Goal: Transaction & Acquisition: Purchase product/service

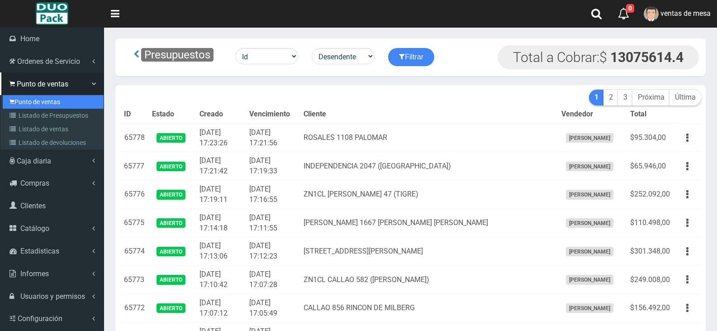
click at [43, 100] on link "Punto de ventas" at bounding box center [53, 102] width 101 height 14
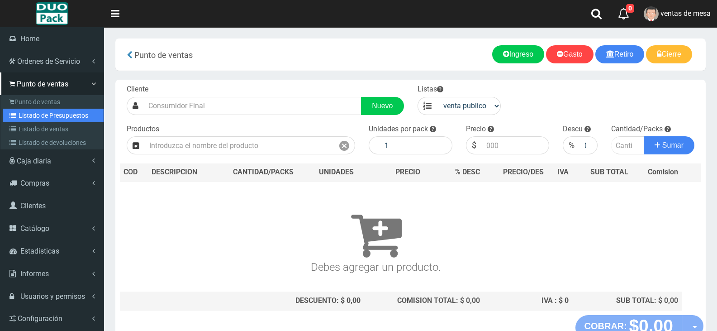
click at [43, 116] on link "Listado de Presupuestos" at bounding box center [53, 116] width 101 height 14
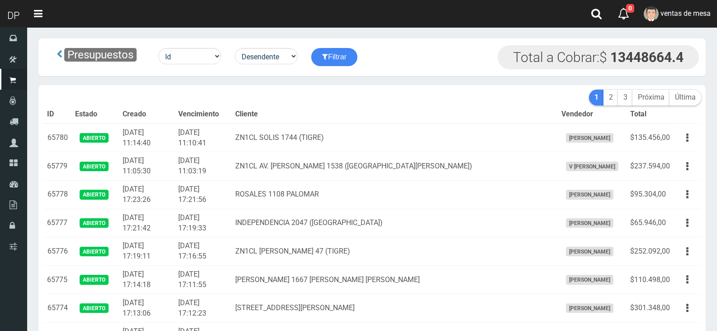
scroll to position [426, 0]
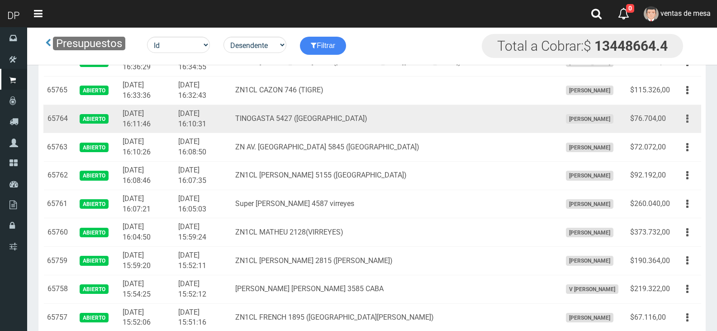
click at [689, 116] on button "button" at bounding box center [687, 119] width 20 height 16
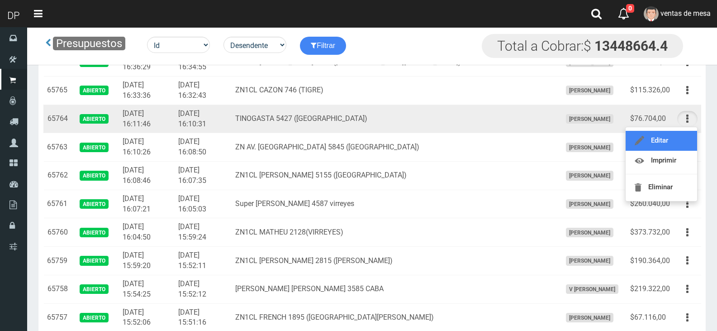
click at [681, 148] on link "Editar" at bounding box center [661, 141] width 71 height 20
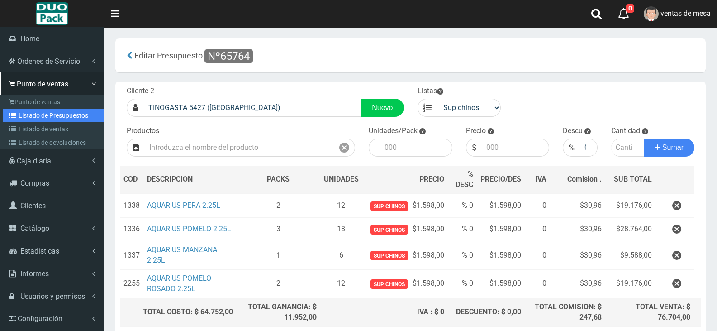
click at [21, 114] on link "Listado de Presupuestos" at bounding box center [53, 116] width 101 height 14
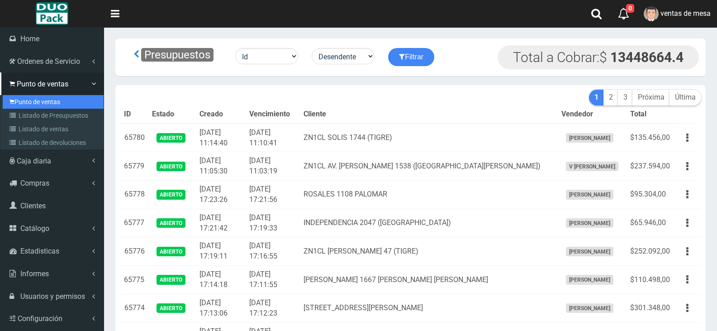
click at [44, 100] on link "Punto de ventas" at bounding box center [53, 102] width 101 height 14
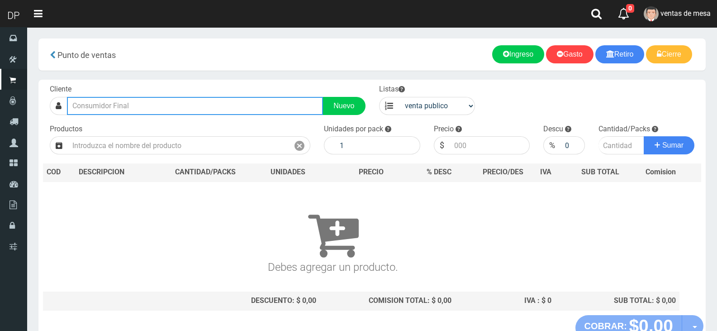
click at [192, 98] on input "text" at bounding box center [195, 106] width 256 height 18
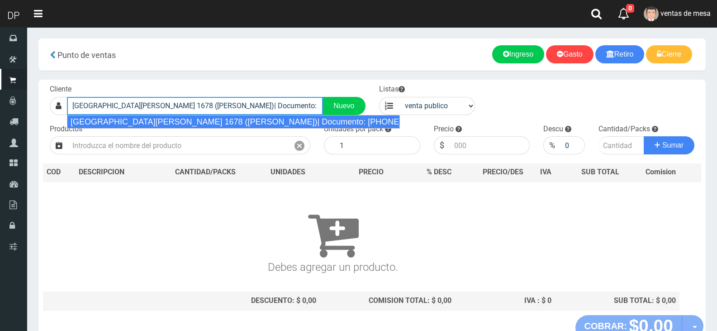
type input "[GEOGRAPHIC_DATA][PERSON_NAME] 1678 ([PERSON_NAME])| Documento: [PHONE_NUMBER] …"
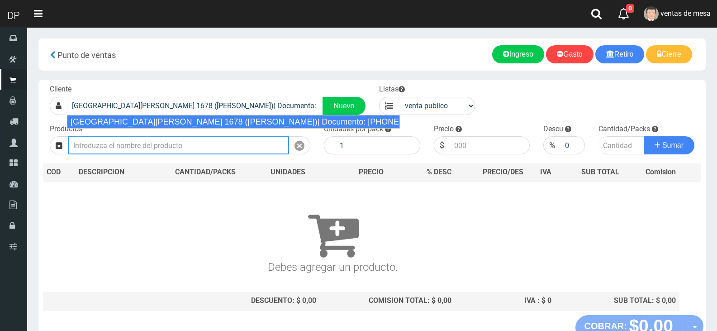
select select "2"
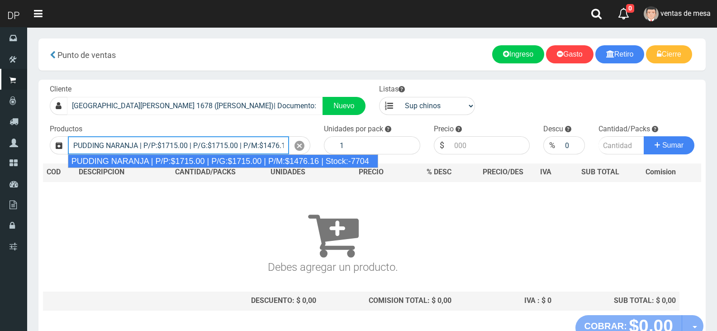
type input "PUDDING NARANJA | P/P:$1715.00 | P/G:$1715.00 | P/M:$1476.16 | Stock:-7704"
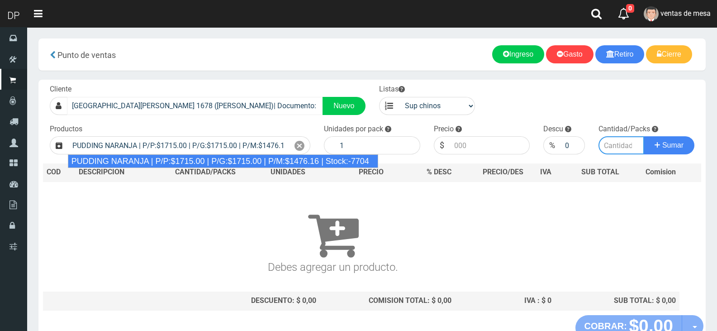
type input "8"
type input "1715.00"
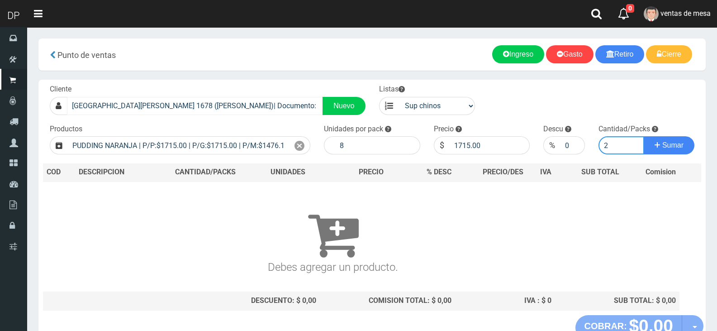
type input "2"
click at [644, 136] on button "Sumar" at bounding box center [669, 145] width 51 height 18
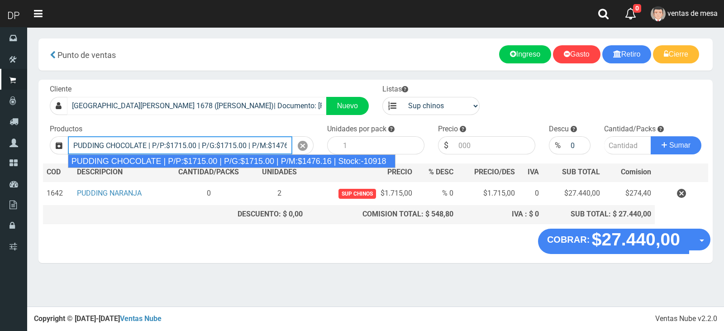
type input "PUDDING CHOCOLATE | P/P:$1715.00 | P/G:$1715.00 | P/M:$1476.16 | Stock:-10918"
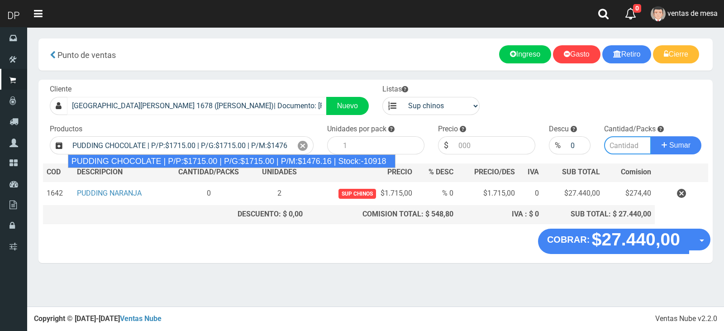
type input "8"
type input "1715.00"
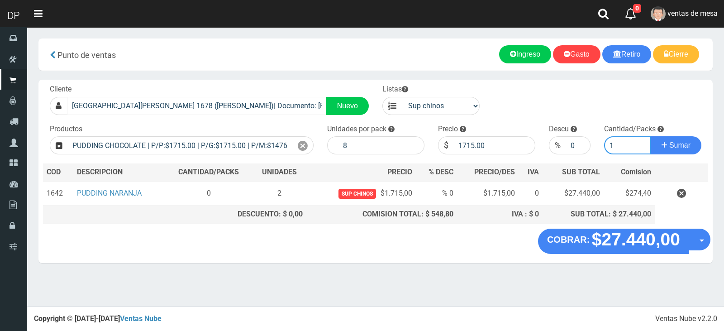
type input "1"
click at [651, 136] on button "Sumar" at bounding box center [676, 145] width 51 height 18
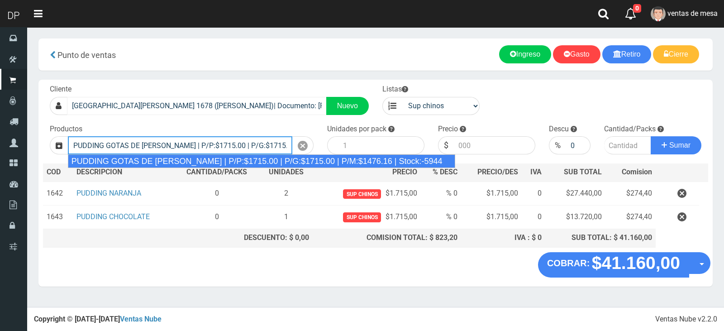
type input "PUDDING GOTAS DE DULCE DE LECHE | P/P:$1715.00 | P/G:$1715.00 | P/M:$1476.16 | …"
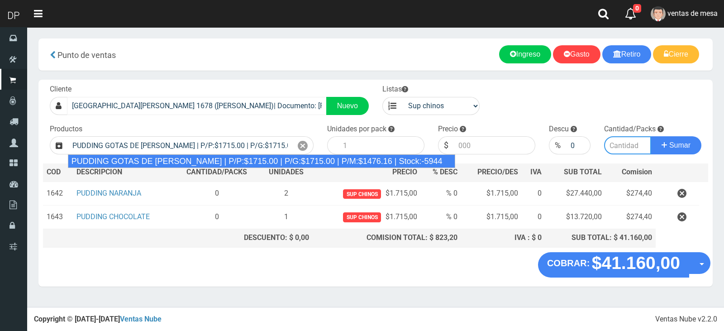
type input "8"
type input "1715.00"
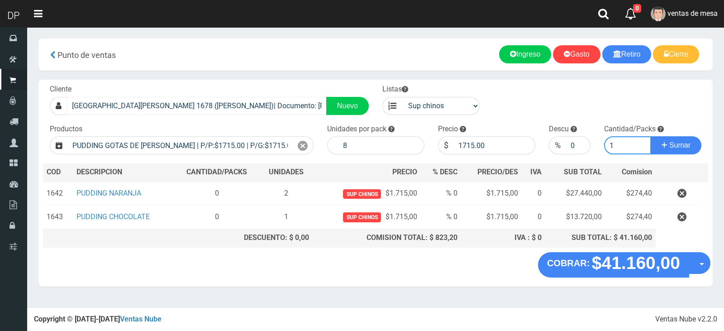
type input "1"
click at [651, 136] on button "Sumar" at bounding box center [676, 145] width 51 height 18
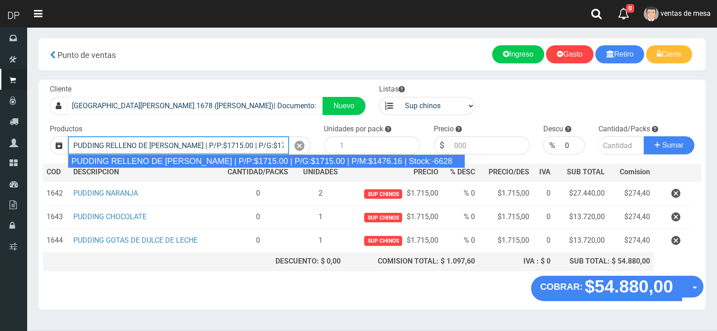
type input "PUDDING RELLENO DE DULCE DE LECHE | P/P:$1715.00 | P/G:$1715.00 | P/M:$1476.16 …"
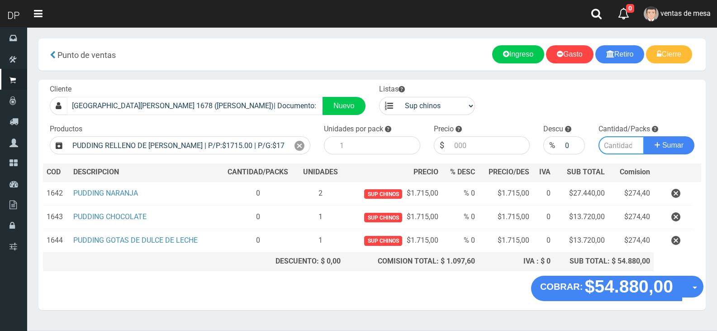
type input "8"
type input "1715.00"
click at [644, 136] on button "Sumar" at bounding box center [669, 145] width 51 height 18
type input "1"
click at [644, 136] on button "Sumar" at bounding box center [669, 145] width 51 height 18
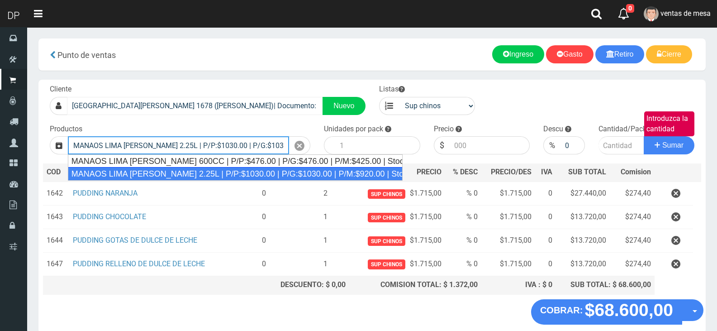
type input "MANAOS LIMA LIMON 2.25L | P/P:$1030.00 | P/G:$1030.00 | P/M:$920.00 | Stock:-51…"
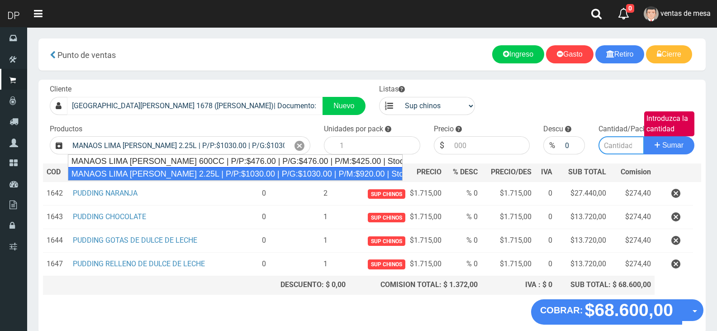
type input "6"
type input "1030.00"
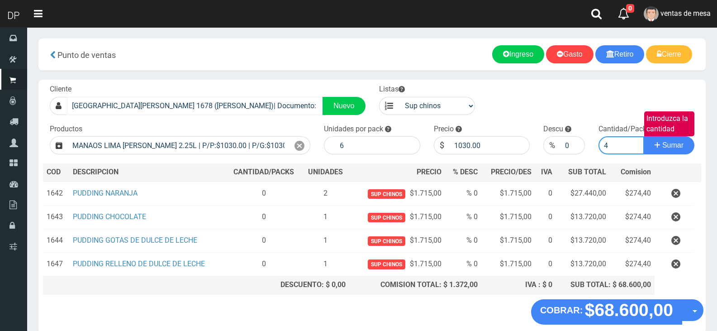
type input "4"
click at [644, 136] on button "Sumar" at bounding box center [669, 145] width 51 height 18
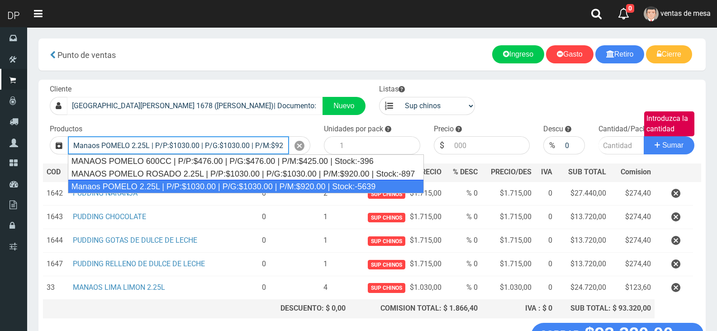
type input "Manaos POMELO 2.25L | P/P:$1030.00 | P/G:$1030.00 | P/M:$920.00 | Stock:-5639"
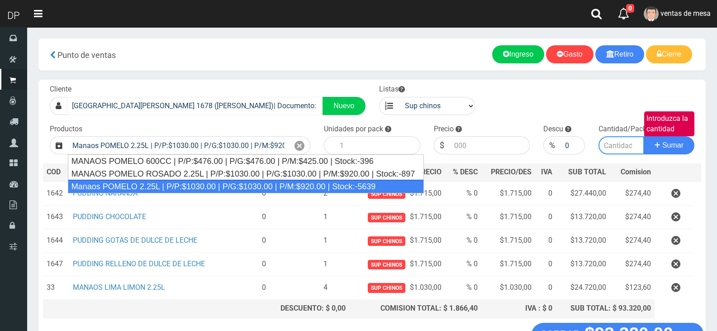
type input "6"
type input "1030.00"
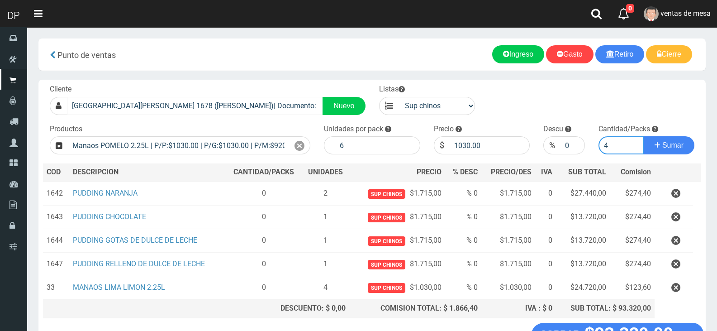
type input "4"
click at [644, 136] on button "Sumar" at bounding box center [669, 145] width 51 height 18
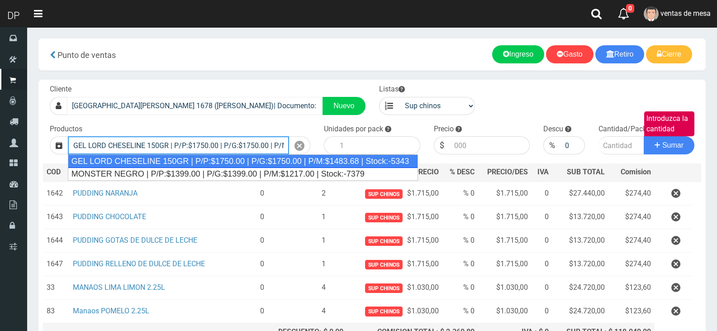
type input "GEL LORD CHESELINE 150GR | P/P:$1750.00 | P/G:$1750.00 | P/M:$1483.68 | Stock:-…"
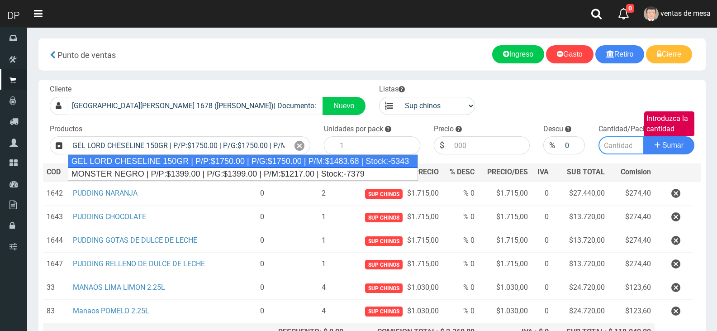
type input "12"
type input "1750.00"
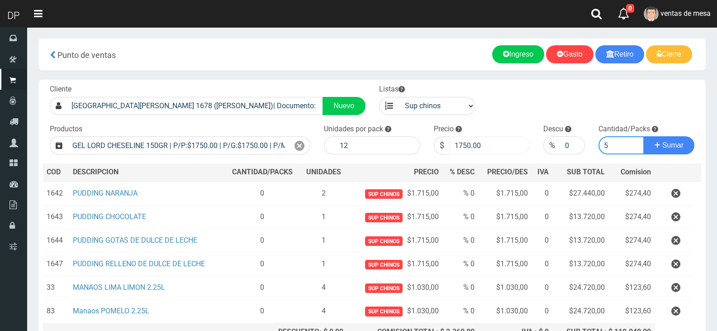
type input "5"
click at [469, 145] on input "1750.00" at bounding box center [490, 145] width 81 height 18
type input "1575"
click at [644, 136] on button "Sumar" at bounding box center [669, 145] width 51 height 18
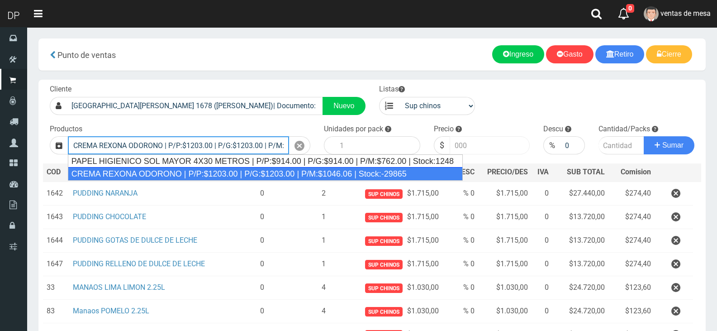
type input "CREMA REXONA ODORONO | P/P:$1203.00 | P/G:$1203.00 | P/M:$1046.06 | Stock:-29865"
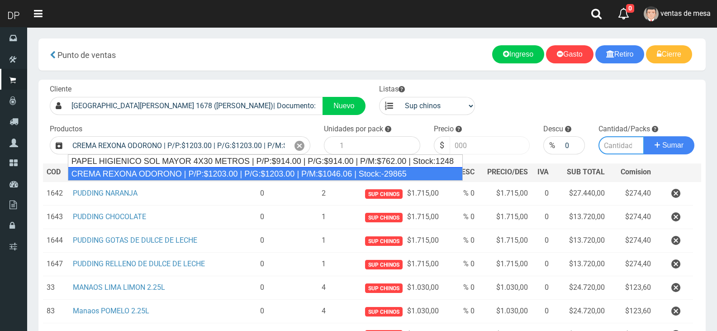
type input "12"
type input "1203.00"
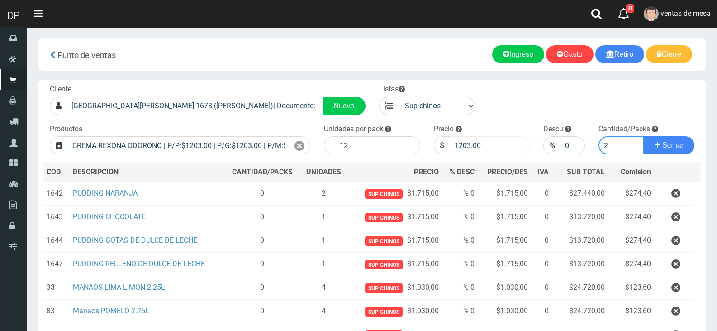
type input "2"
click at [451, 150] on input "1203.00" at bounding box center [490, 145] width 81 height 18
type input "1082"
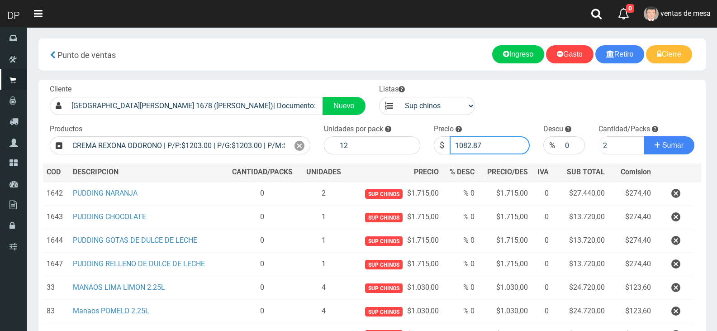
type input "1082.8"
type input "1082.7"
click at [644, 136] on button "Sumar" at bounding box center [669, 145] width 51 height 18
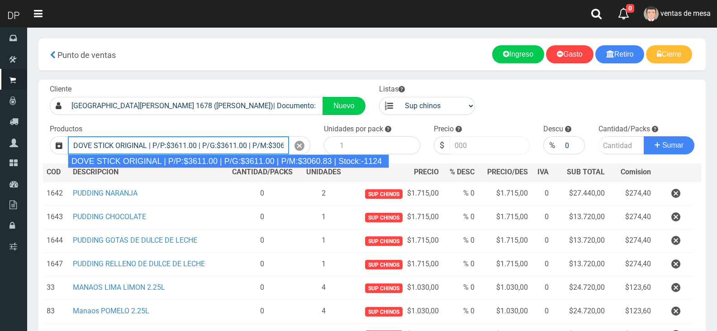
type input "DOVE STICK ORIGINAL | P/P:$3611.00 | P/G:$3611.00 | P/M:$3060.83 | Stock:-1124"
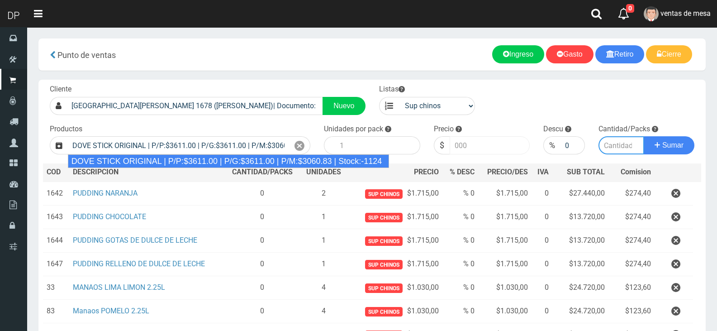
type input "12"
type input "3611.00"
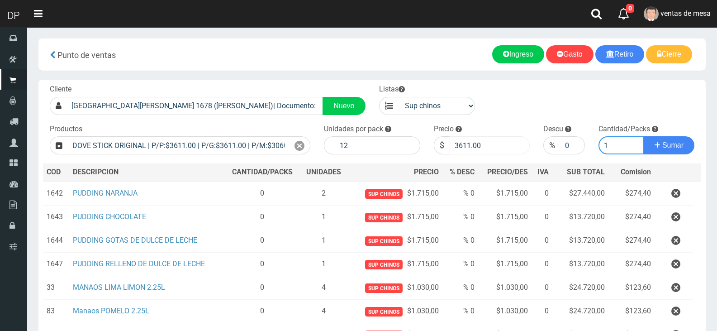
type input "1"
click at [453, 154] on input "3611.00" at bounding box center [490, 145] width 81 height 18
click at [454, 154] on input "3611.00" at bounding box center [490, 145] width 81 height 18
type input "3249"
type input "3249.9"
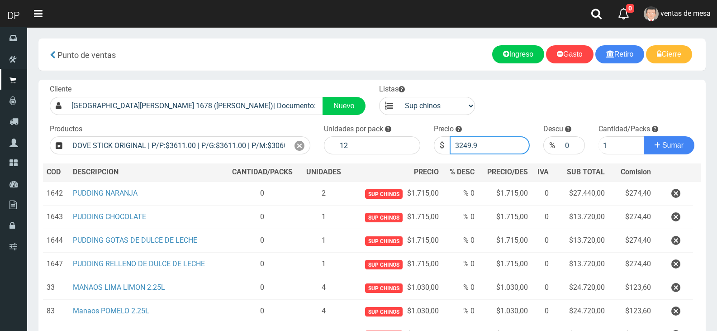
click at [644, 136] on button "Sumar" at bounding box center [669, 145] width 51 height 18
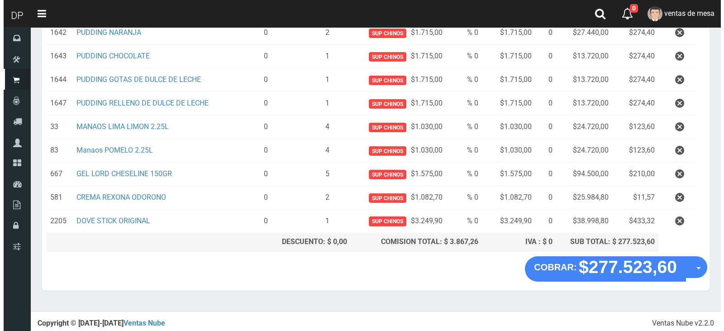
scroll to position [161, 0]
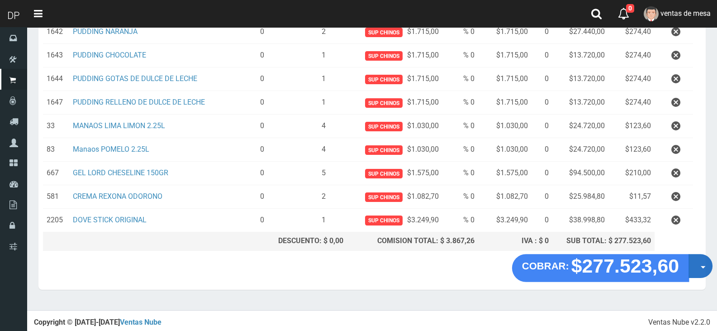
click at [703, 266] on span "button" at bounding box center [703, 267] width 5 height 3
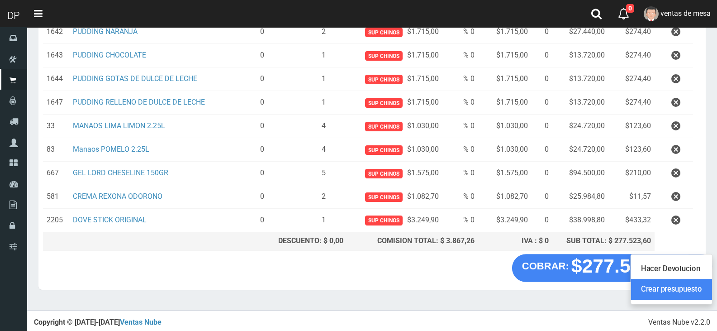
click at [698, 295] on link "Crear presupuesto" at bounding box center [671, 289] width 81 height 21
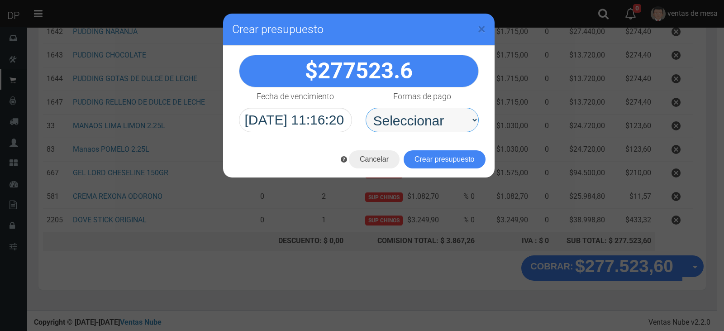
click at [439, 124] on select "Seleccionar Efectivo Tarjeta de Crédito Depósito Débito" at bounding box center [422, 120] width 113 height 24
drag, startPoint x: 440, startPoint y: 124, endPoint x: 437, endPoint y: 130, distance: 6.5
click at [440, 124] on select "Seleccionar Efectivo Tarjeta de Crédito Depósito Débito" at bounding box center [422, 120] width 113 height 24
select select "Efectivo"
click at [366, 108] on select "Seleccionar Efectivo Tarjeta de Crédito Depósito Débito" at bounding box center [422, 120] width 113 height 24
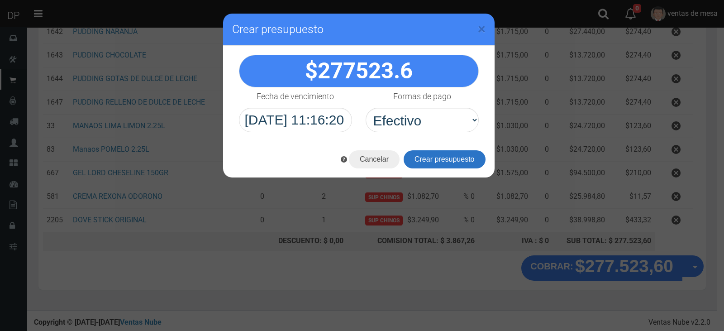
click at [435, 156] on button "Crear presupuesto" at bounding box center [445, 159] width 82 height 18
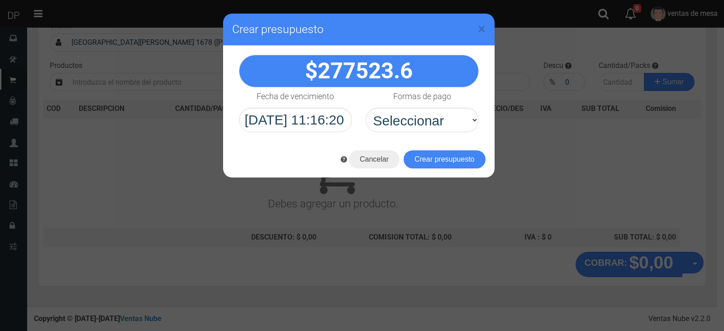
scroll to position [0, 0]
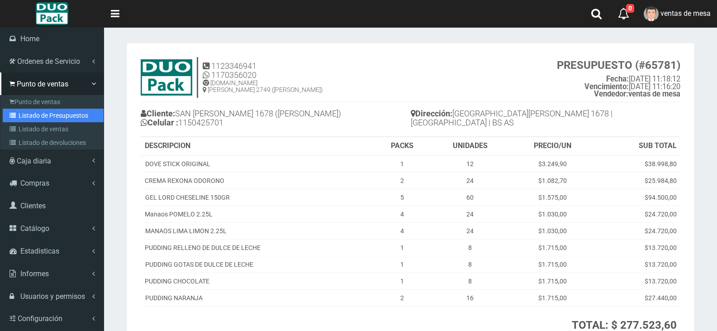
click at [46, 117] on link "Listado de Presupuestos" at bounding box center [53, 116] width 101 height 14
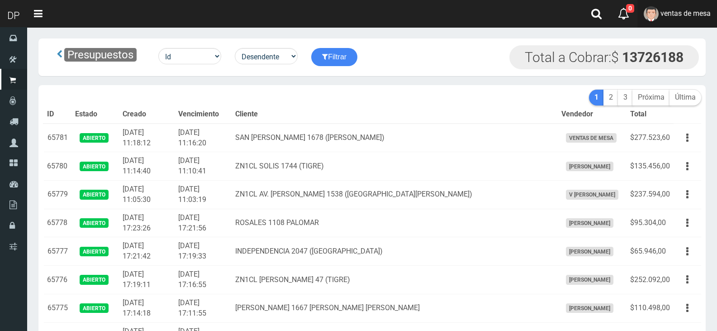
click at [649, 19] on img at bounding box center [651, 13] width 15 height 15
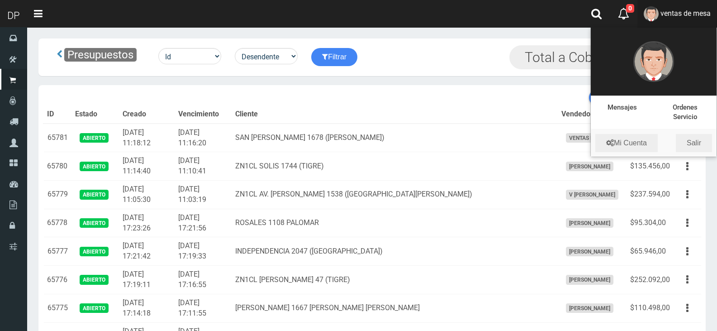
click at [702, 152] on li "Mi Cuenta Salir" at bounding box center [654, 142] width 126 height 27
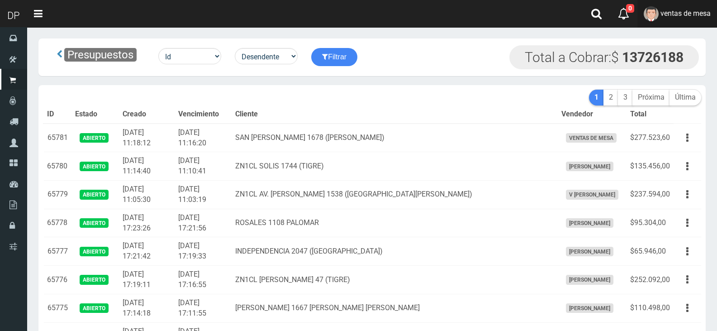
click at [670, 14] on span "ventas de mesa" at bounding box center [685, 13] width 50 height 9
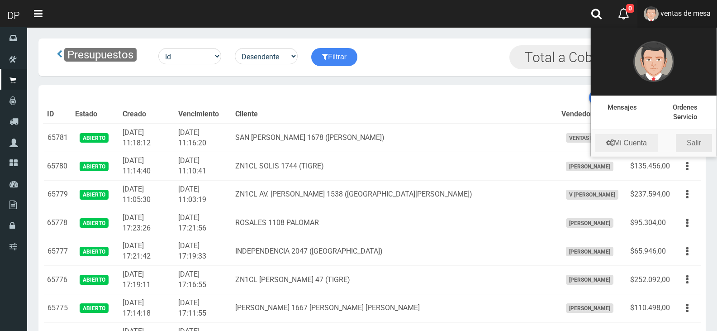
click at [702, 138] on link "Salir" at bounding box center [694, 143] width 36 height 18
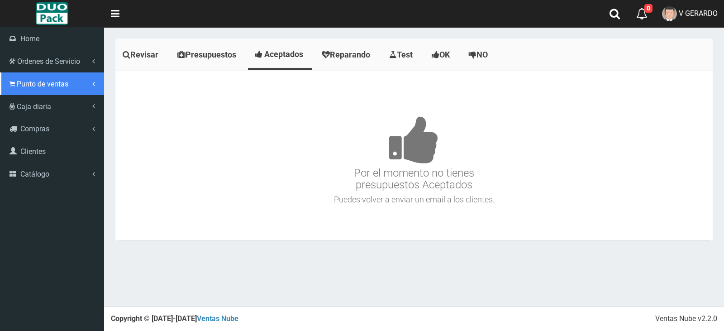
click at [35, 85] on span "Punto de ventas" at bounding box center [43, 84] width 52 height 9
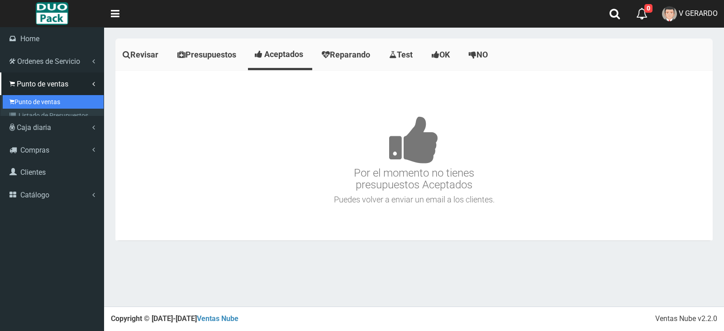
click at [46, 100] on link "Punto de ventas" at bounding box center [53, 102] width 101 height 14
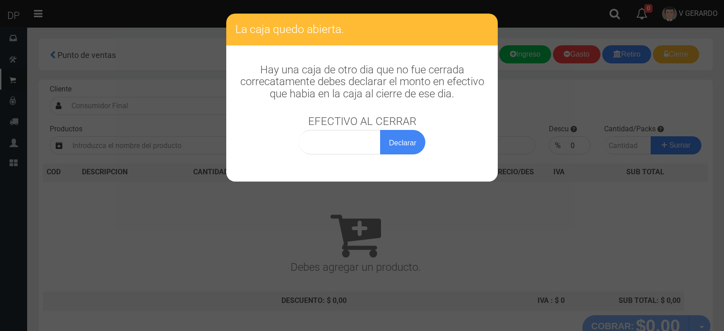
click at [133, 102] on div "La caja quedo abierta. Hay una caja de otro dia que no fue cerrada correcatamen…" at bounding box center [362, 165] width 724 height 331
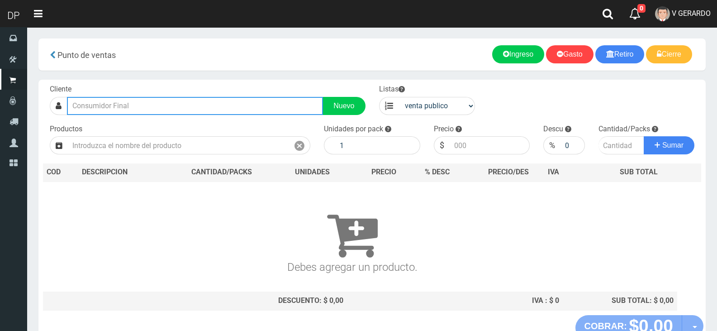
click at [186, 105] on input "text" at bounding box center [195, 106] width 256 height 18
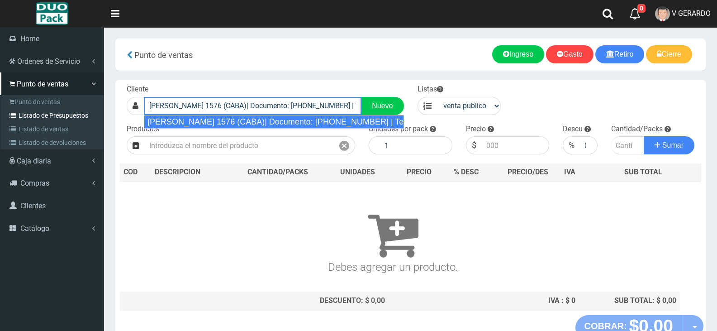
scroll to position [0, 14]
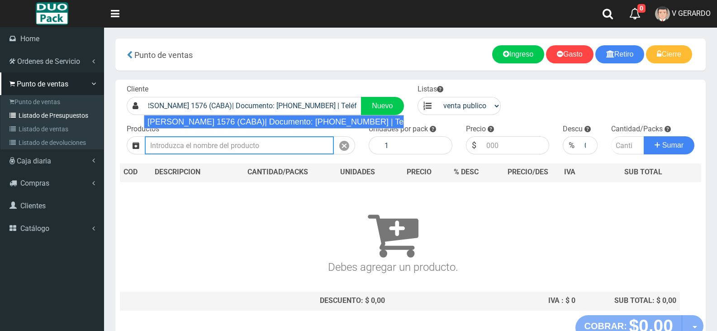
type input "ALSINA 1576 (CABA)| Documento: 1212315 | Teléfono: 1163506869"
select select "2"
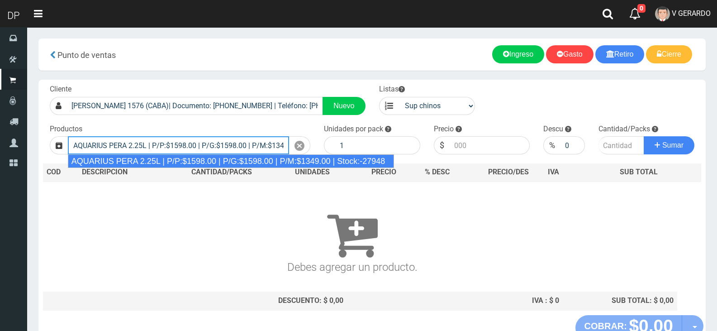
type input "AQUARIUS PERA 2.25L | P/P:$1598.00 | P/G:$1598.00 | P/M:$1349.00 | Stock:-27948"
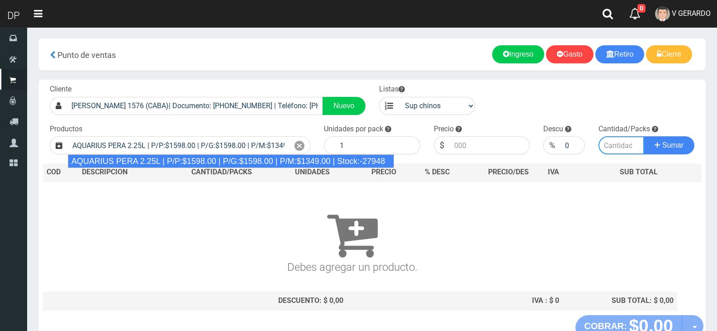
type input "6"
type input "1598.00"
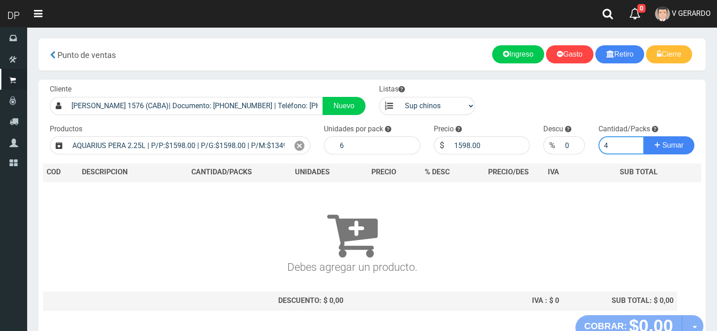
type input "4"
click at [644, 136] on button "Sumar" at bounding box center [669, 145] width 51 height 18
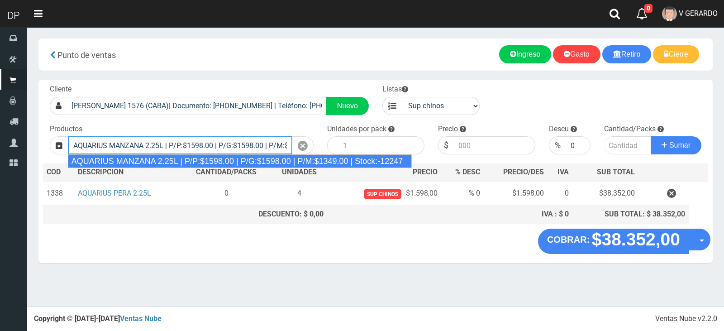
type input "AQUARIUS MANZANA 2.25L | P/P:$1598.00 | P/G:$1598.00 | P/M:$1349.00 | Stock:-12…"
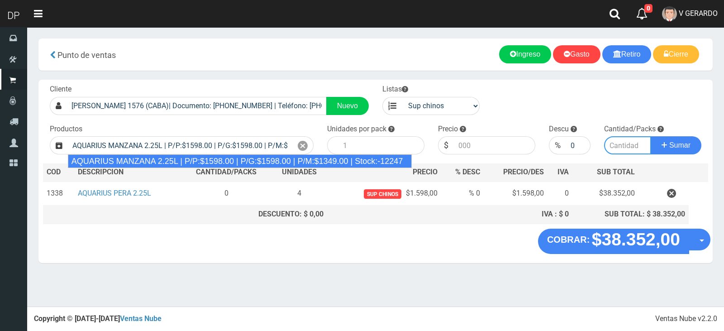
type input "6"
type input "1598.00"
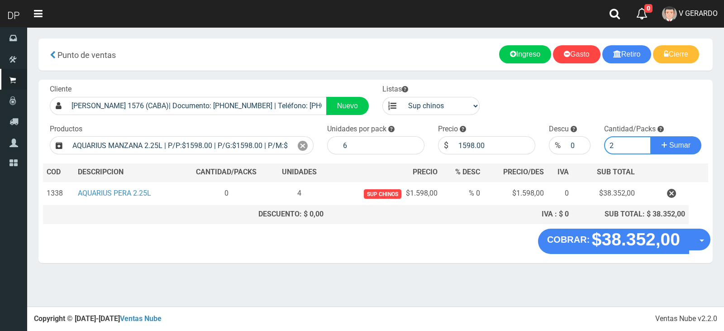
type input "2"
click at [651, 136] on button "Sumar" at bounding box center [676, 145] width 51 height 18
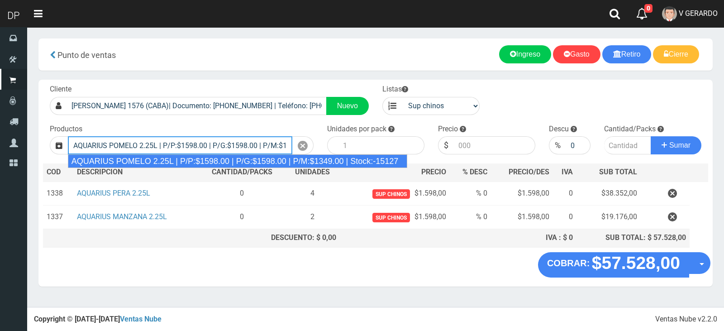
type input "AQUARIUS POMELO 2.25L | P/P:$1598.00 | P/G:$1598.00 | P/M:$1349.00 | Stock:-151…"
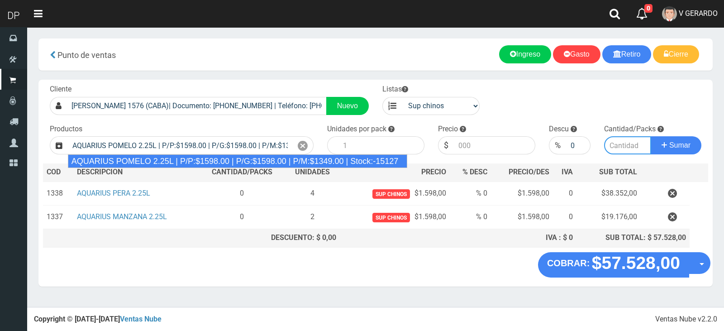
type input "6"
type input "1598.00"
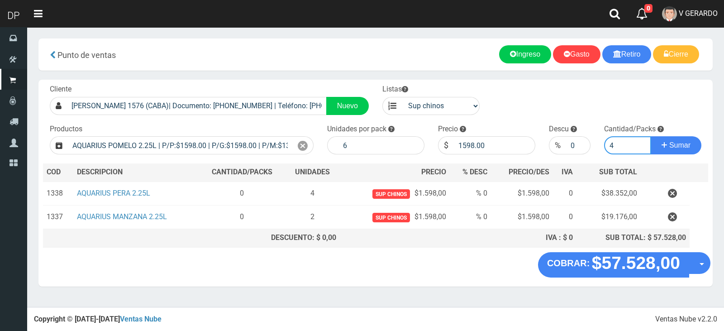
type input "4"
click at [651, 136] on button "Sumar" at bounding box center [676, 145] width 51 height 18
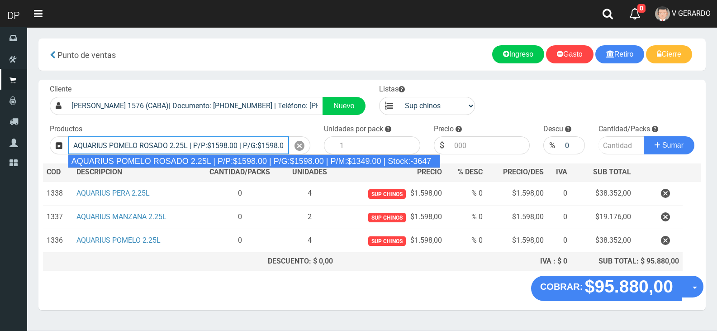
type input "AQUARIUS POMELO ROSADO 2.25L | P/P:$1598.00 | P/G:$1598.00 | P/M:$1349.00 | Sto…"
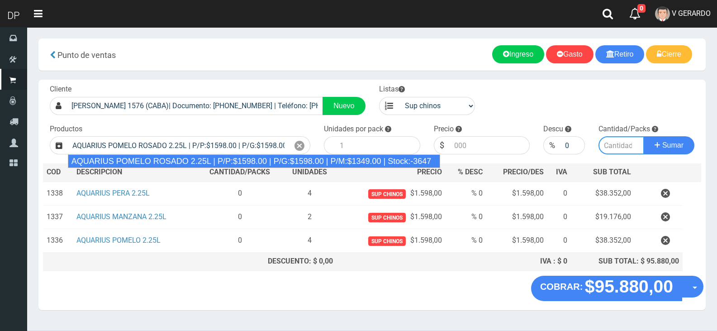
type input "6"
type input "1598.00"
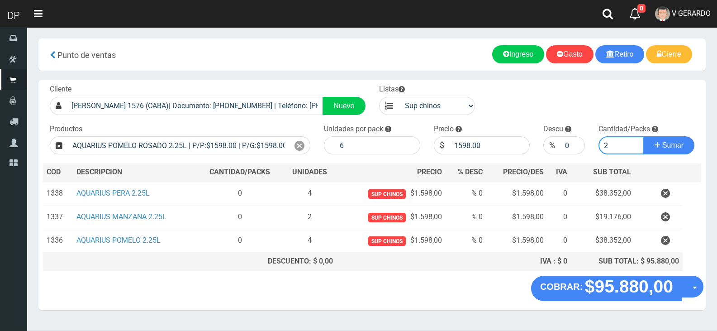
type input "2"
click at [644, 136] on button "Sumar" at bounding box center [669, 145] width 51 height 18
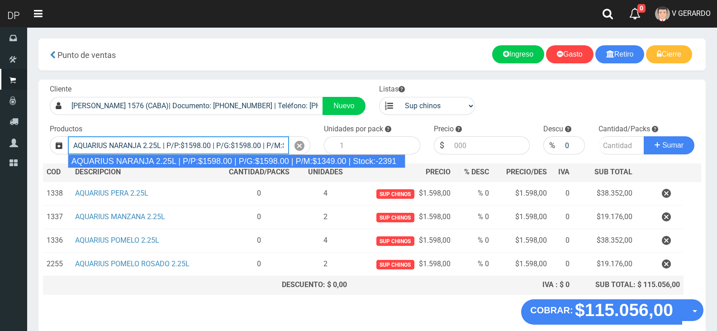
type input "AQUARIUS NARANJA 2.25L | P/P:$1598.00 | P/G:$1598.00 | P/M:$1349.00 | Stock:-23…"
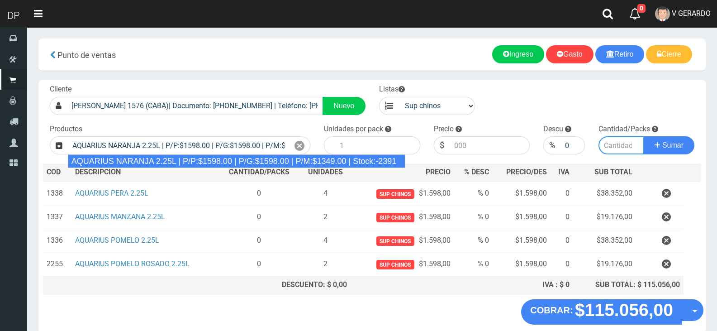
type input "6"
type input "1598.00"
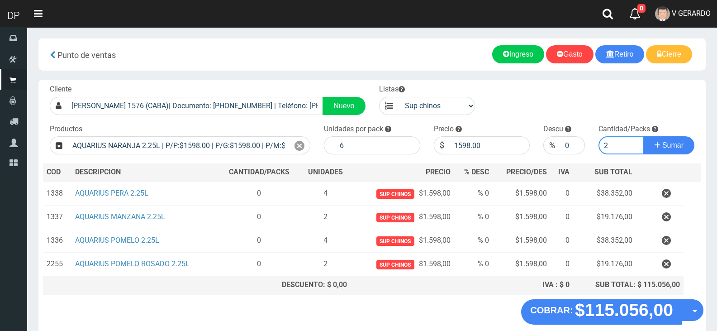
type input "2"
click at [644, 136] on button "Sumar" at bounding box center [669, 145] width 51 height 18
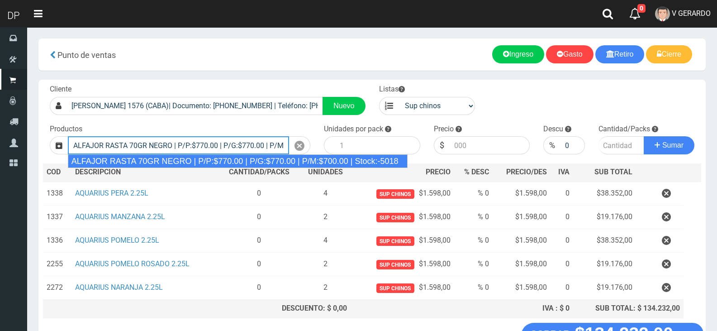
type input "ALFAJOR RASTA 70GR NEGRO | P/P:$770.00 | P/G:$770.00 | P/M:$700.00 | Stock:-5018"
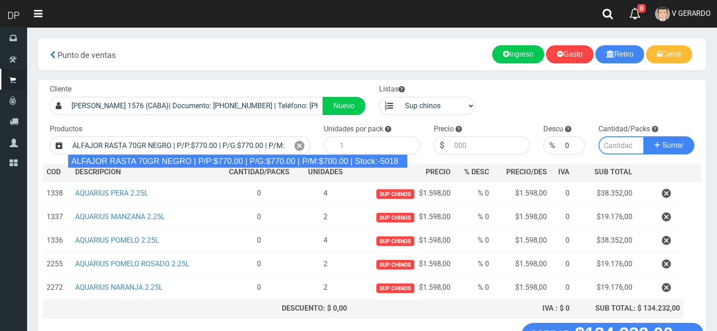
type input "18"
type input "770.00"
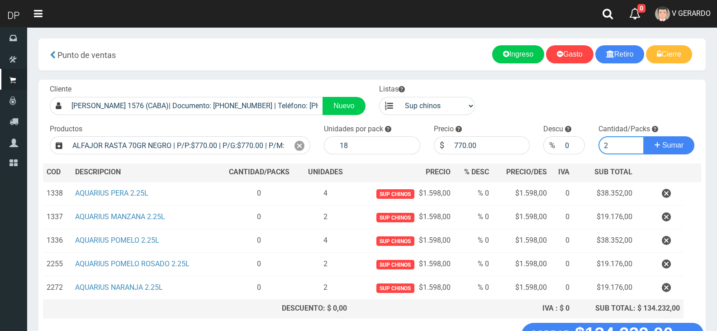
click at [644, 136] on button "Sumar" at bounding box center [669, 145] width 51 height 18
type input "22"
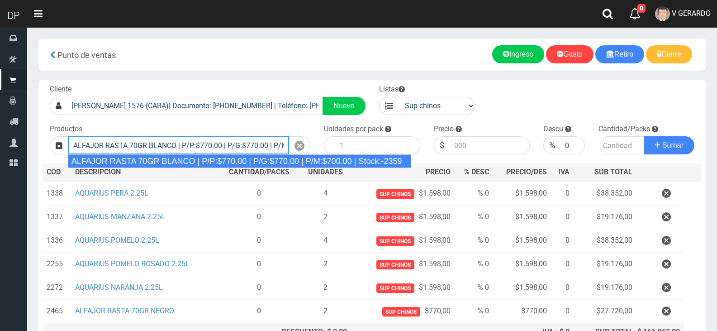
type input "ALFAJOR RASTA 70GR BLANCO | P/P:$770.00 | P/G:$770.00 | P/M:$700.00 | Stock:-23…"
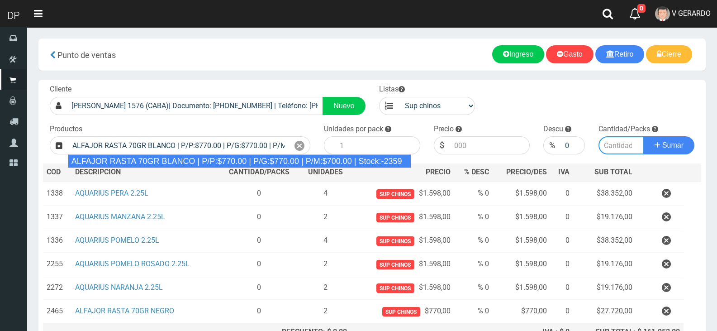
type input "18"
type input "770.00"
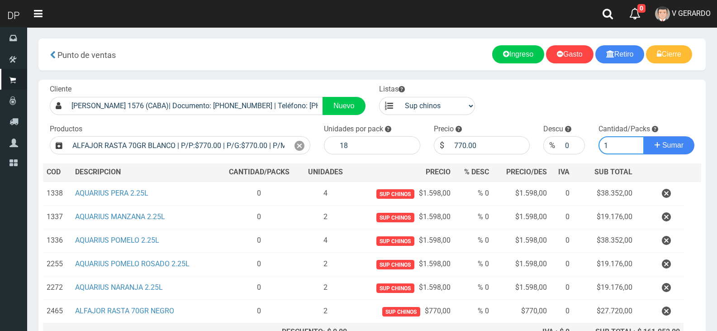
type input "1"
click at [644, 136] on button "Sumar" at bounding box center [669, 145] width 51 height 18
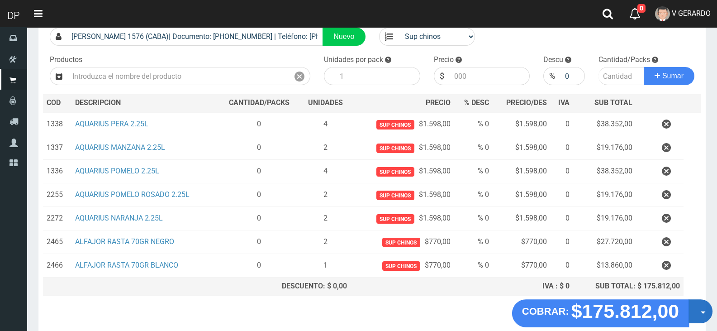
click at [694, 311] on button "Opciones" at bounding box center [701, 311] width 24 height 24
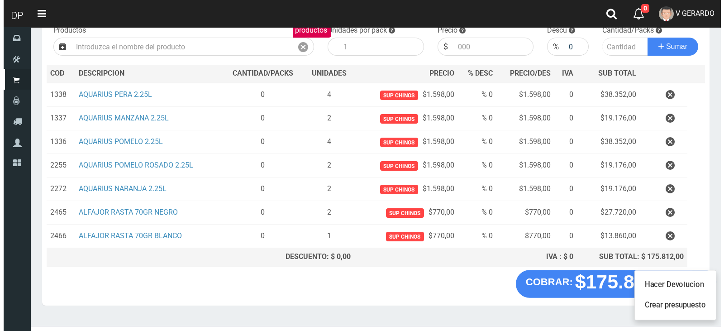
scroll to position [114, 0]
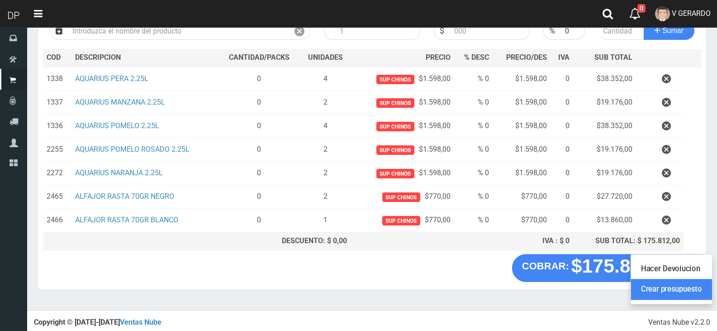
click at [684, 285] on link "Crear presupuesto" at bounding box center [671, 289] width 81 height 21
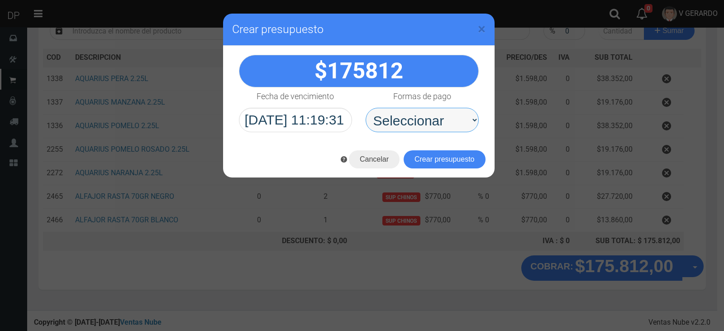
drag, startPoint x: 448, startPoint y: 114, endPoint x: 446, endPoint y: 129, distance: 15.0
click at [448, 114] on select "Seleccionar Efectivo Tarjeta de Crédito Depósito Débito" at bounding box center [422, 120] width 113 height 24
select select "Efectivo"
click at [366, 108] on select "Seleccionar Efectivo Tarjeta de Crédito Depósito Débito" at bounding box center [422, 120] width 113 height 24
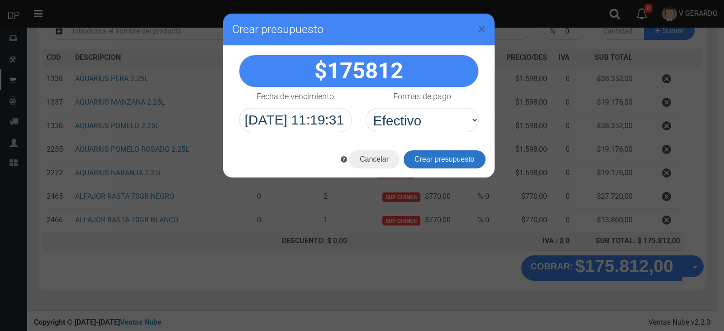
click at [444, 154] on button "Crear presupuesto" at bounding box center [445, 159] width 82 height 18
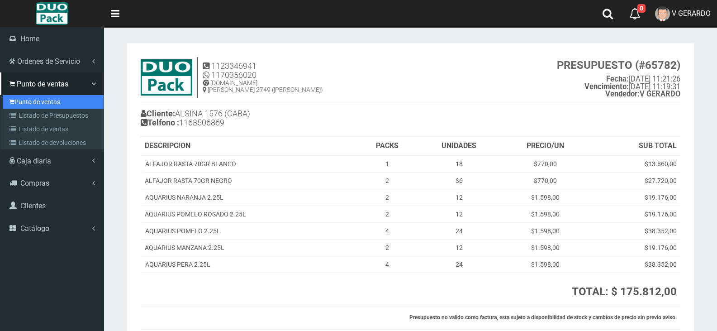
click at [34, 96] on link "Punto de ventas" at bounding box center [53, 102] width 101 height 14
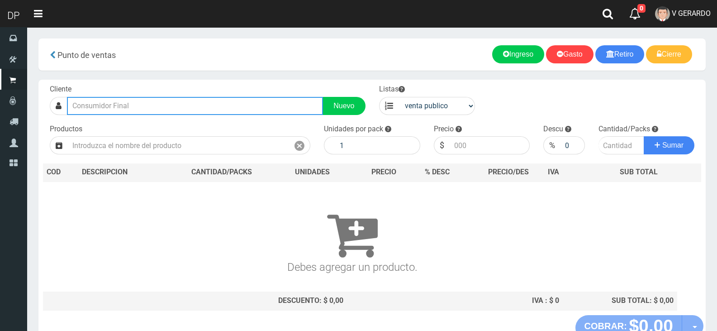
click at [190, 106] on input "text" at bounding box center [195, 106] width 256 height 18
click at [239, 108] on input "jujuy 17" at bounding box center [195, 106] width 256 height 18
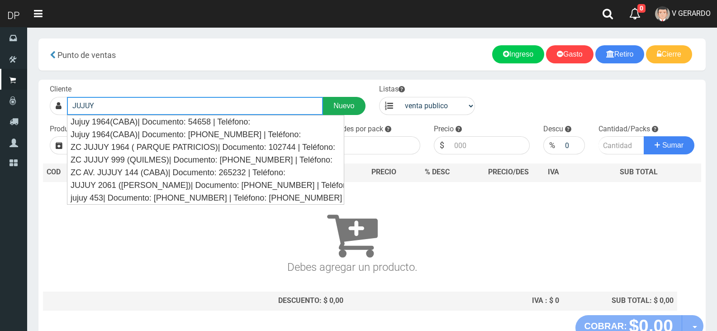
type input "JUJUY"
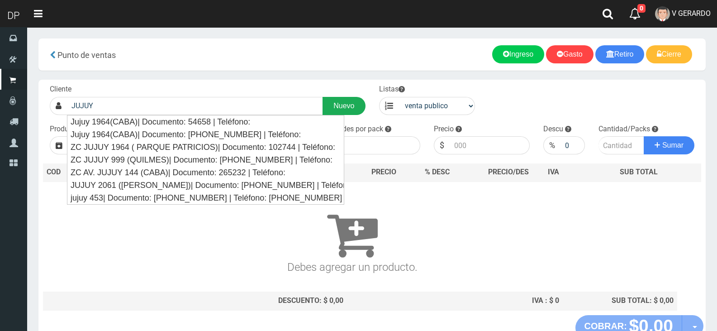
click at [353, 102] on link "Nuevo" at bounding box center [344, 106] width 43 height 18
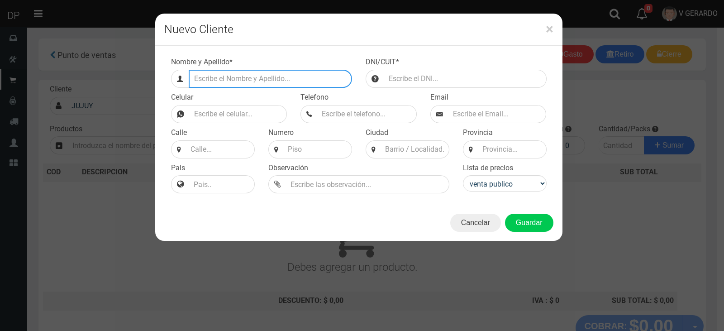
click at [291, 78] on input "Efectivo a retirar" at bounding box center [270, 79] width 163 height 18
type input "JUJUY 1759 (CABA)"
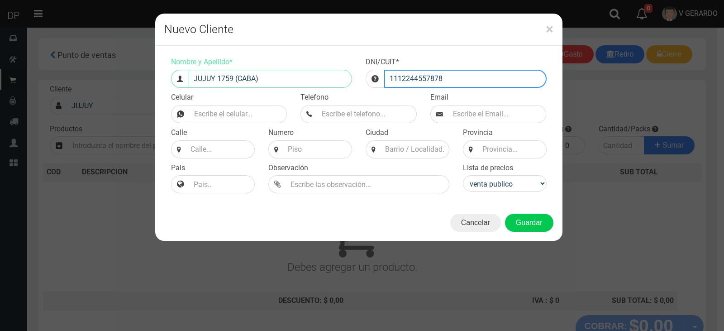
type input "1112244557878"
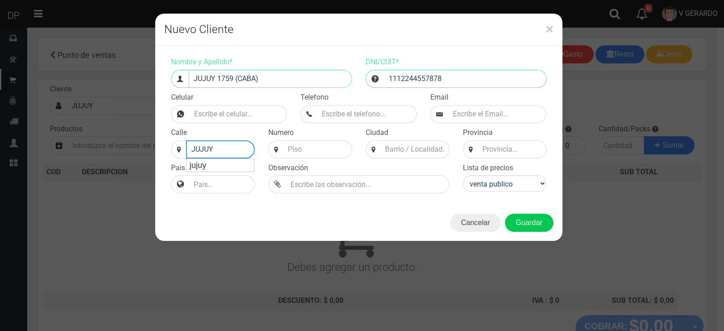
type input "JUJUY"
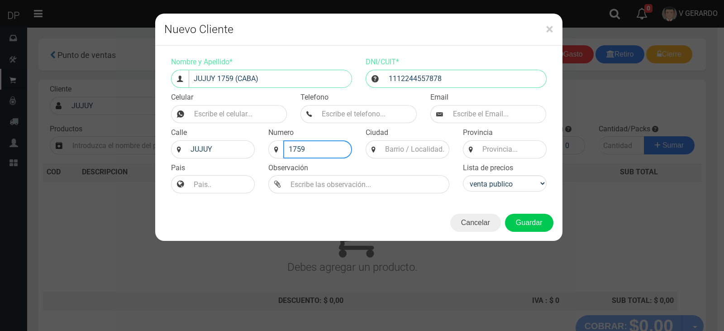
type input "1759"
type input "CABA"
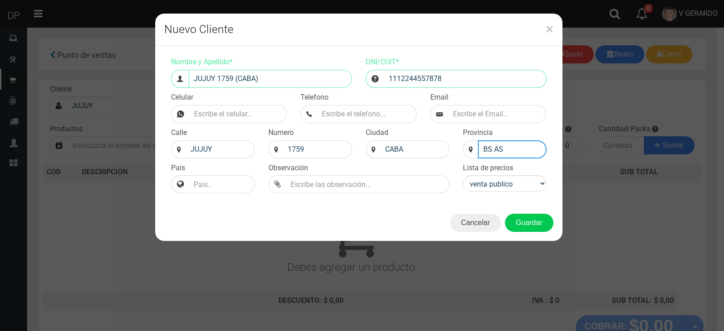
type input "BS AS"
select select "2"
click at [540, 232] on div "Cancelar Guardar" at bounding box center [358, 222] width 407 height 36
click at [536, 229] on button "Guardar" at bounding box center [529, 223] width 48 height 18
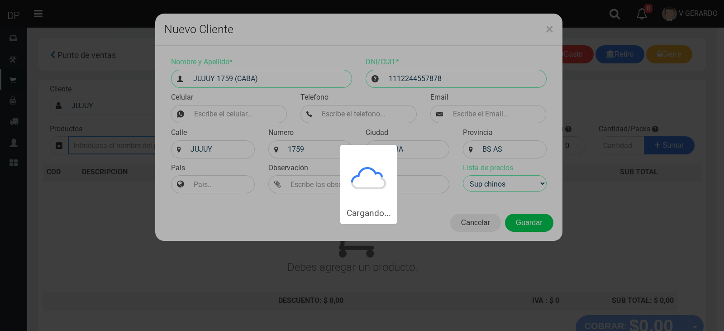
type input "JUJUY 1759 (CABA) | Documento: 1112244557878"
select select "2"
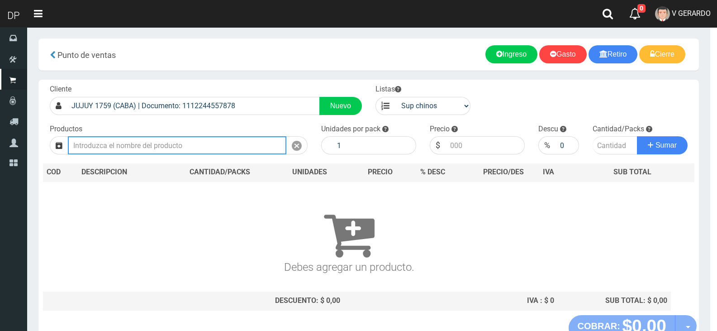
click at [130, 150] on input "text" at bounding box center [177, 145] width 218 height 18
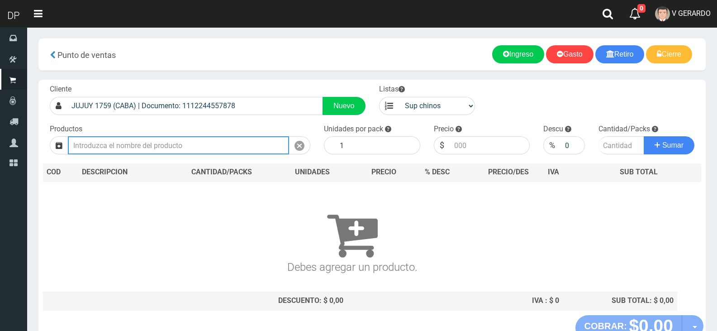
click at [130, 147] on input "text" at bounding box center [178, 145] width 221 height 18
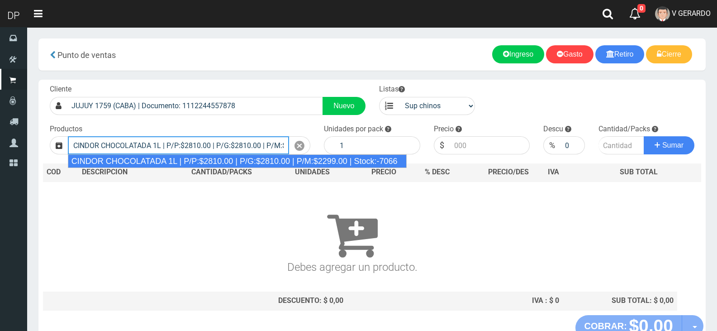
type input "CINDOR CHOCOLATADA 1L | P/P:$2810.00 | P/G:$2810.00 | P/M:$2299.00 | Stock:-7066"
click at [644, 136] on button "Sumar" at bounding box center [669, 145] width 51 height 18
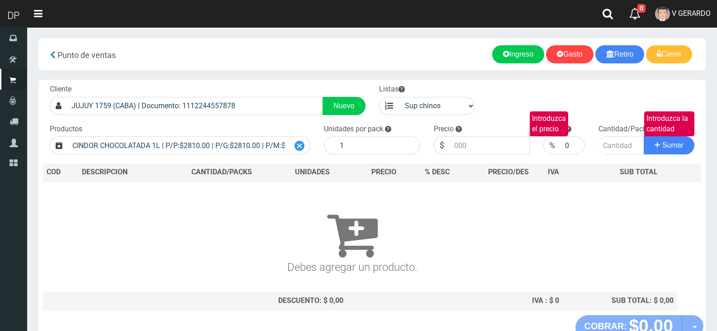
click at [299, 148] on icon at bounding box center [299, 145] width 10 height 13
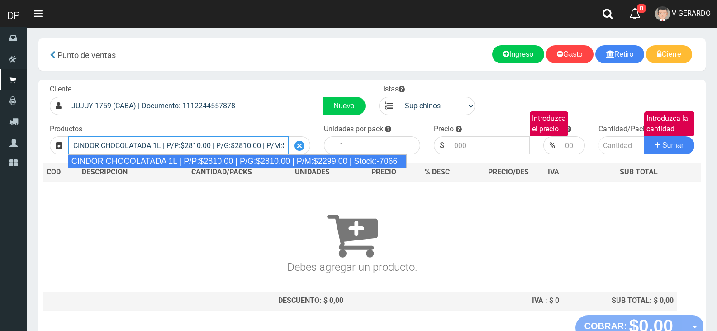
type input "CINDOR CHOCOLATADA 1L | P/P:$2810.00 | P/G:$2810.00 | P/M:$2299.00 | Stock:-7066"
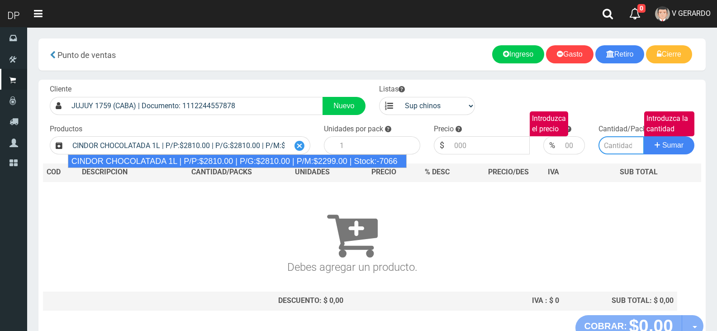
type input "12"
type input "2810.00"
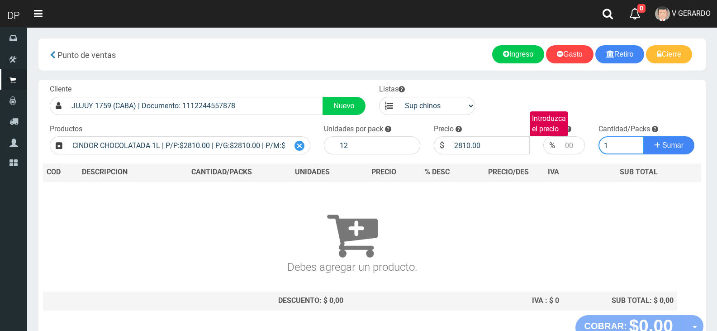
type input "2"
click at [644, 136] on button "Sumar" at bounding box center [669, 145] width 51 height 18
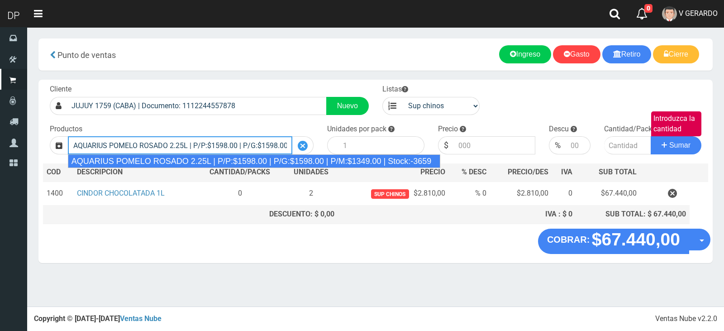
type input "AQUARIUS POMELO ROSADO 2.25L | P/P:$1598.00 | P/G:$1598.00 | P/M:$1349.00 | Sto…"
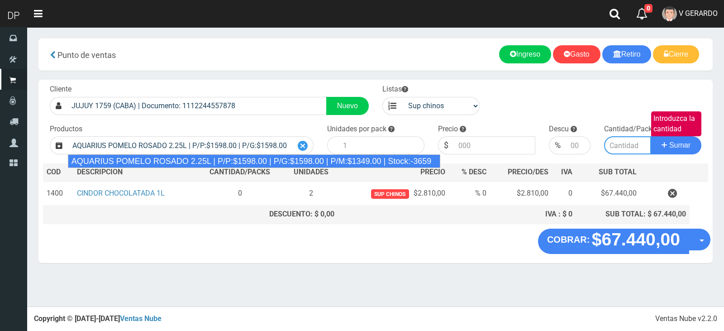
type input "6"
type input "1598.00"
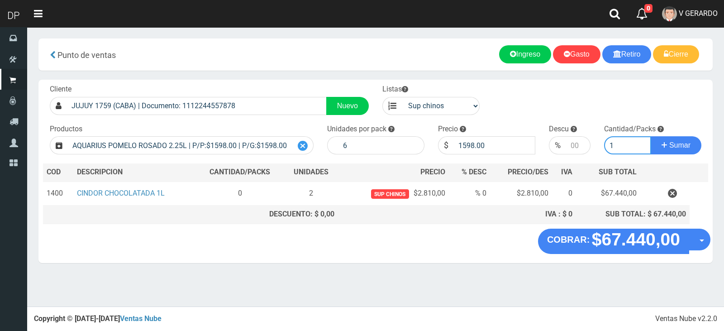
type input "1"
click at [651, 136] on button "Sumar" at bounding box center [676, 145] width 51 height 18
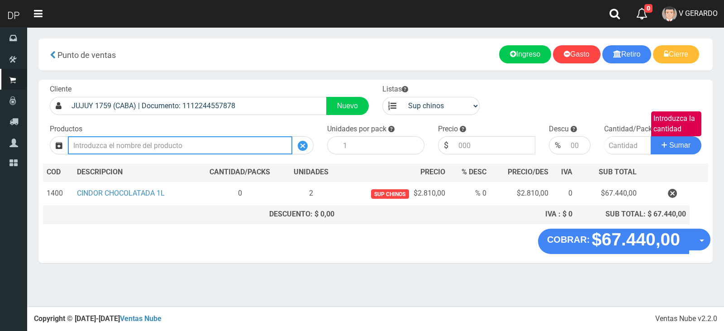
type input "1"
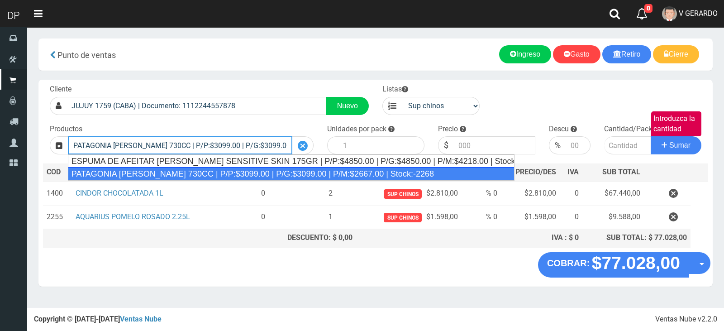
type input "PATAGONIA AMBER 730CC | P/P:$3099.00 | P/G:$3099.00 | P/M:$2667.00 | Stock:-2268"
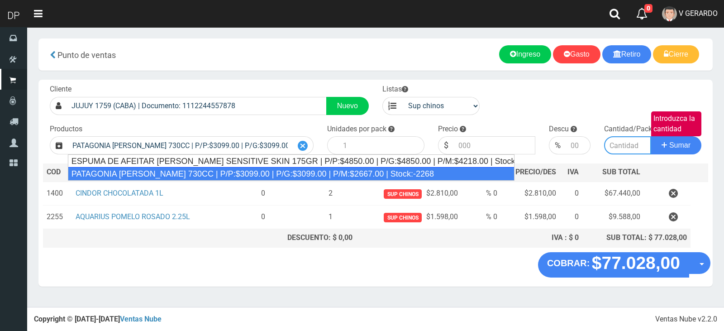
type input "6"
type input "3099.00"
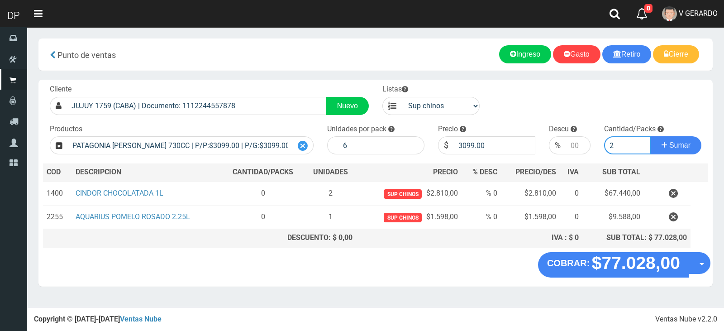
type input "2"
click at [651, 136] on button "Sumar" at bounding box center [676, 145] width 51 height 18
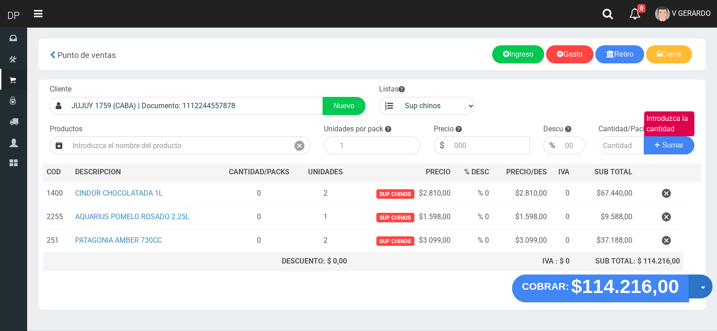
click at [697, 288] on button "Opciones" at bounding box center [701, 286] width 24 height 24
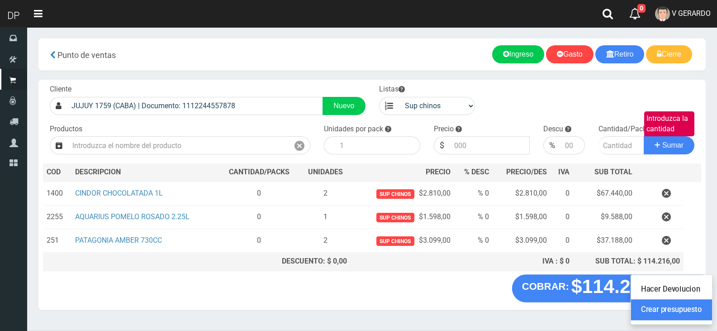
click at [686, 318] on link "Crear presupuesto" at bounding box center [671, 309] width 81 height 21
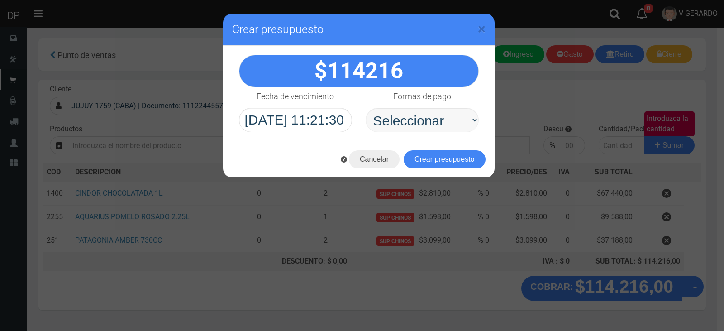
click at [385, 116] on select "Seleccionar Efectivo Tarjeta de Crédito Depósito Débito" at bounding box center [422, 120] width 113 height 24
select select "Efectivo"
click at [366, 108] on select "Seleccionar Efectivo Tarjeta de Crédito Depósito Débito" at bounding box center [422, 120] width 113 height 24
click at [416, 155] on button "Crear presupuesto" at bounding box center [445, 159] width 82 height 18
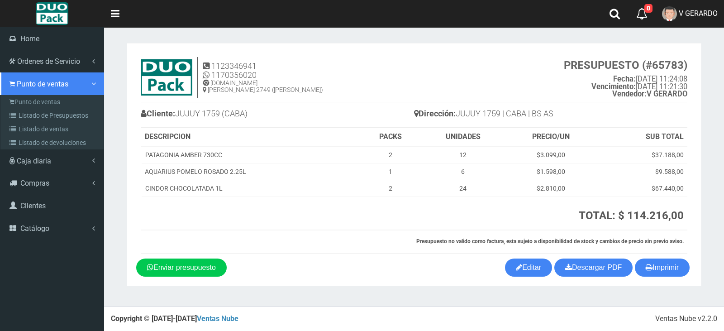
click at [19, 92] on link "Punto de ventas" at bounding box center [52, 83] width 104 height 23
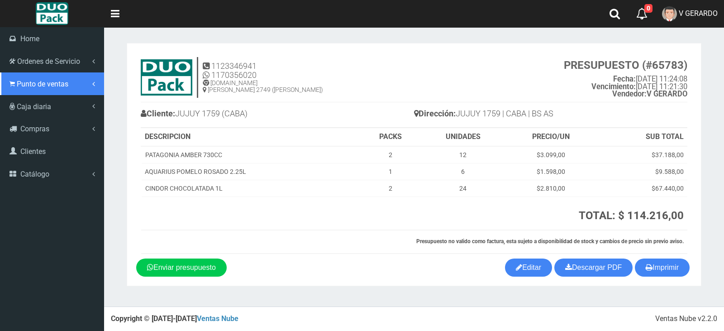
click at [23, 90] on link "Punto de ventas" at bounding box center [52, 83] width 104 height 23
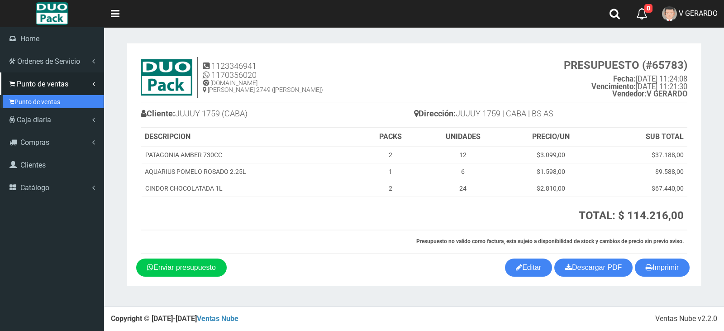
click at [31, 107] on link "Punto de ventas" at bounding box center [53, 102] width 101 height 14
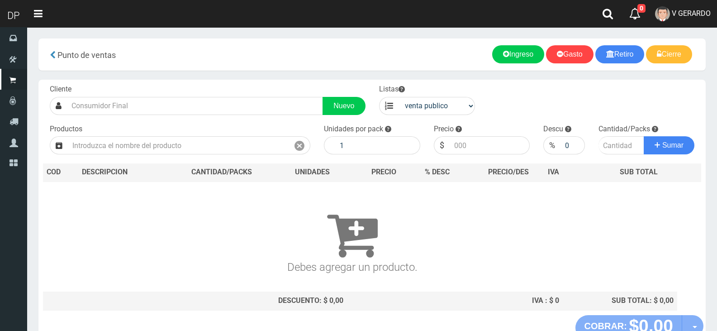
click at [192, 124] on div "Productos" at bounding box center [180, 139] width 274 height 31
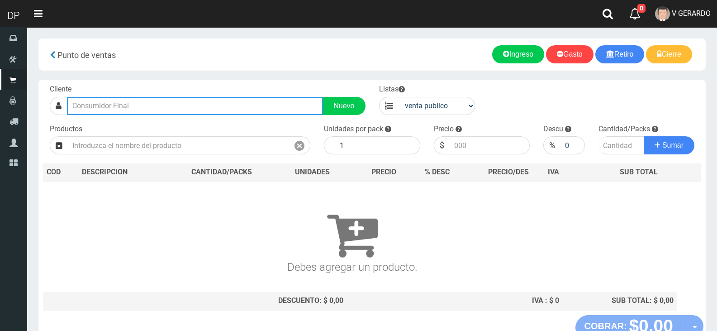
click at [194, 109] on input "text" at bounding box center [195, 106] width 256 height 18
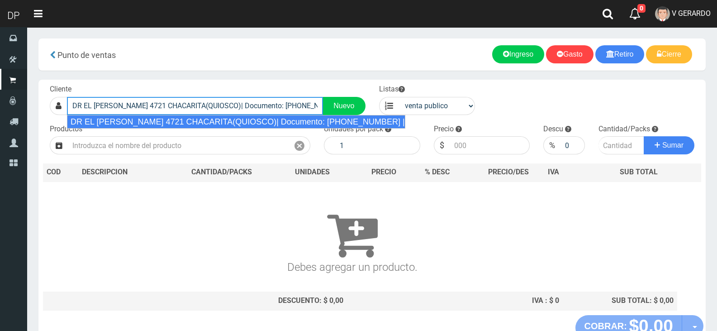
type input "DR EL [PERSON_NAME] 4721 CHACARITA(QUIOSCO)| Documento: [PHONE_NUMBER] | Teléfo…"
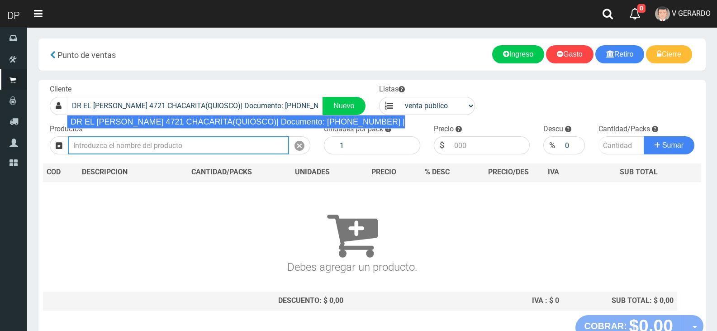
select select "2"
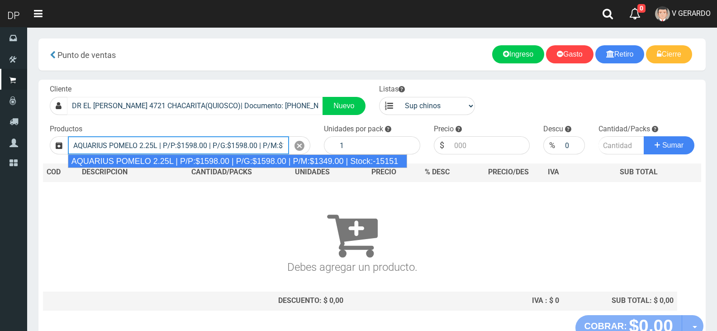
type input "AQUARIUS POMELO 2.25L | P/P:$1598.00 | P/G:$1598.00 | P/M:$1349.00 | Stock:-151…"
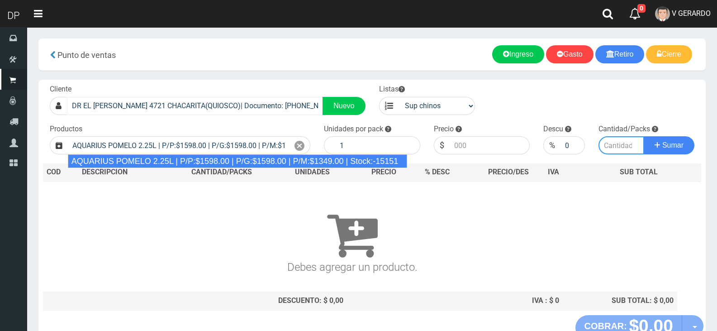
type input "6"
type input "1598.00"
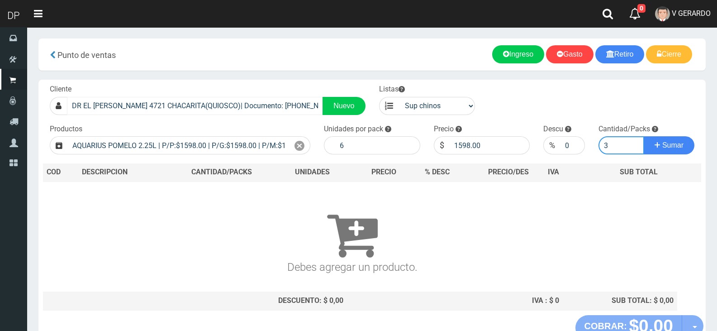
type input "3"
click at [644, 136] on button "Sumar" at bounding box center [669, 145] width 51 height 18
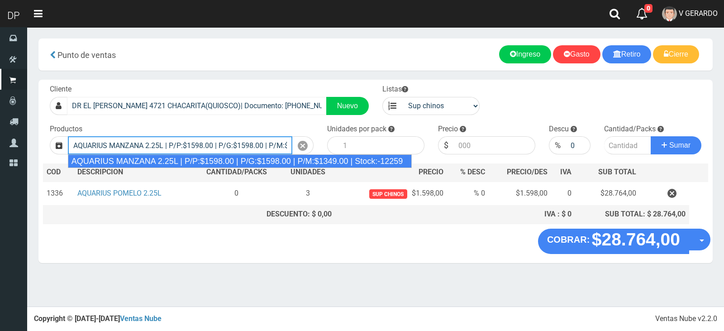
type input "AQUARIUS MANZANA 2.25L | P/P:$1598.00 | P/G:$1598.00 | P/M:$1349.00 | Stock:-12…"
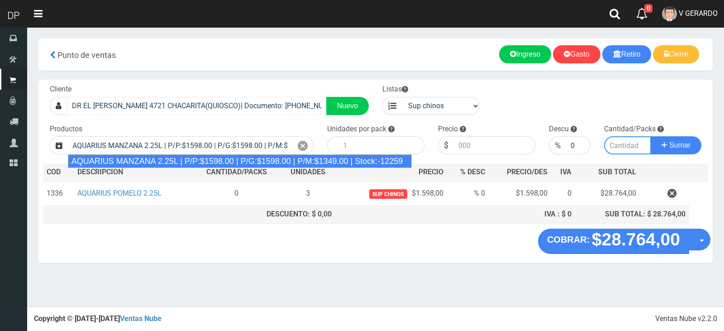
type input "6"
type input "1598.00"
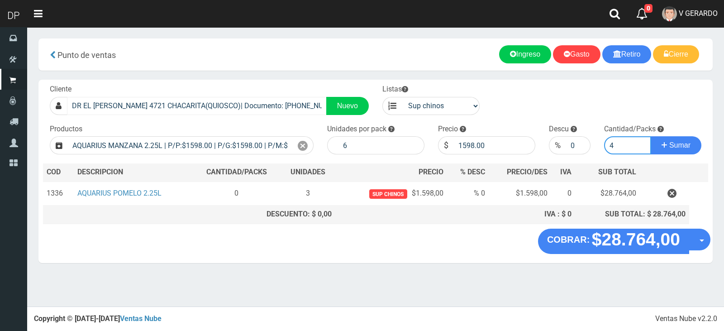
type input "4"
click at [651, 136] on button "Sumar" at bounding box center [676, 145] width 51 height 18
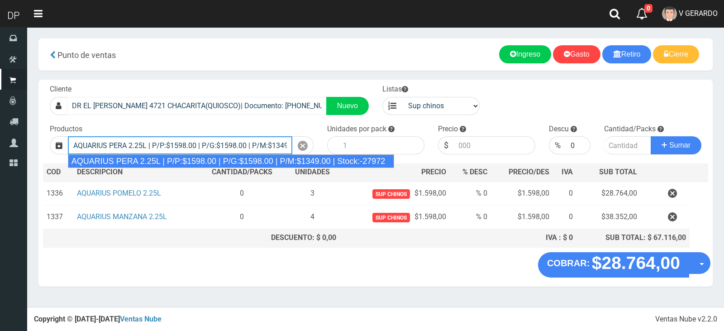
type input "AQUARIUS PERA 2.25L | P/P:$1598.00 | P/G:$1598.00 | P/M:$1349.00 | Stock:-27972"
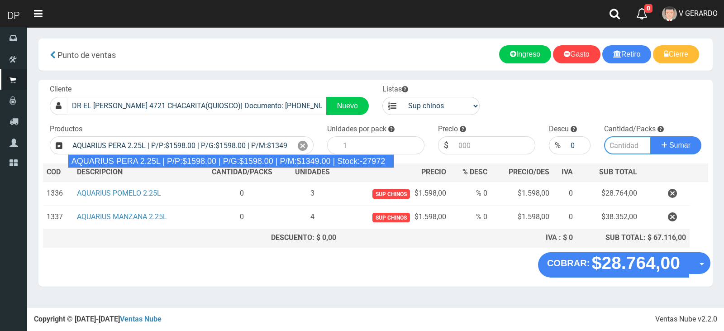
type input "6"
type input "1598.00"
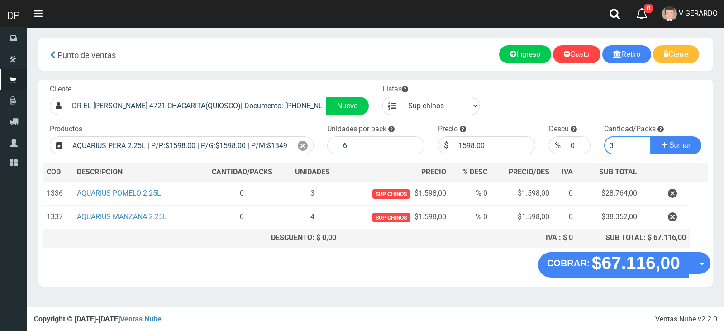
type input "3"
click at [651, 136] on button "Sumar" at bounding box center [676, 145] width 51 height 18
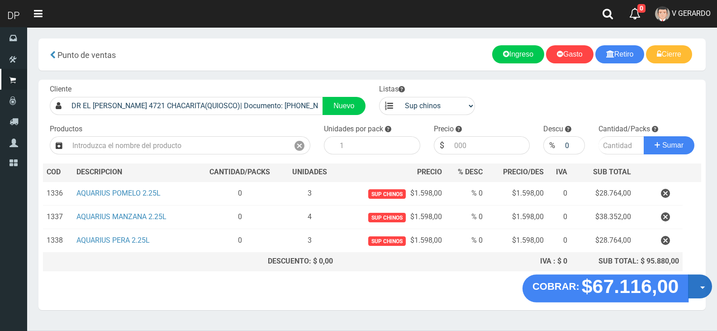
click at [701, 287] on span "button" at bounding box center [702, 287] width 5 height 3
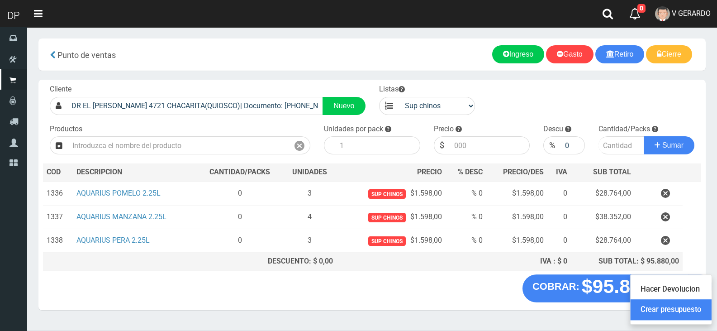
click at [697, 305] on link "Crear presupuesto" at bounding box center [671, 309] width 81 height 21
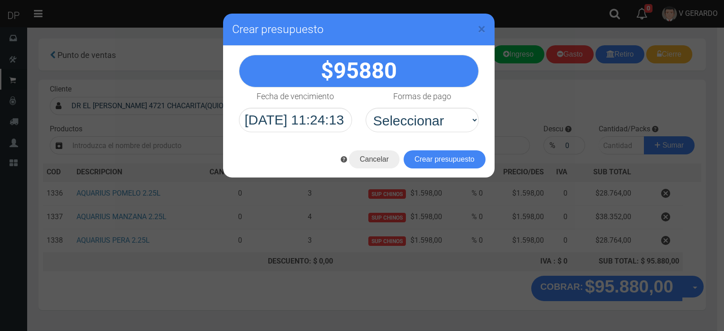
select select "Efectivo"
click at [366, 108] on select "Seleccionar Efectivo Tarjeta de Crédito Depósito Débito" at bounding box center [422, 120] width 113 height 24
click at [425, 157] on button "Crear presupuesto" at bounding box center [445, 159] width 82 height 18
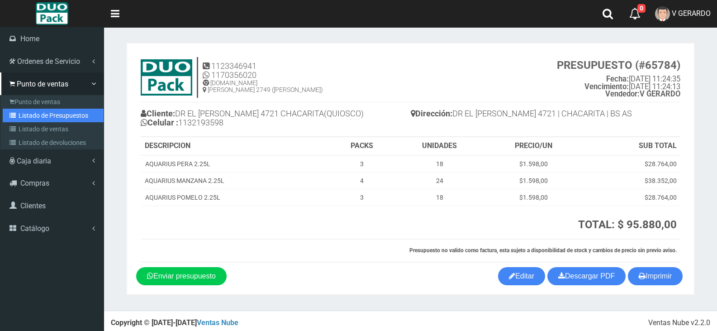
click at [10, 114] on icon at bounding box center [13, 115] width 9 height 6
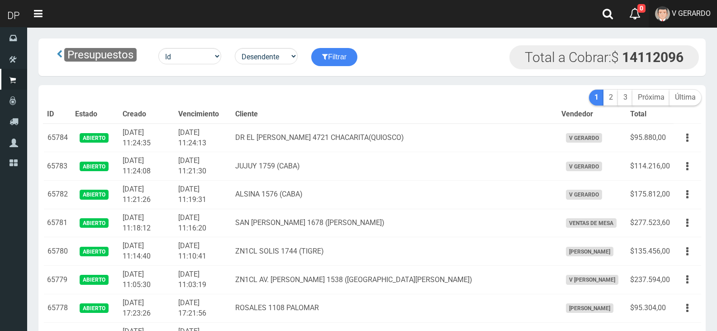
click at [686, 10] on span "V GERARDO" at bounding box center [691, 13] width 39 height 9
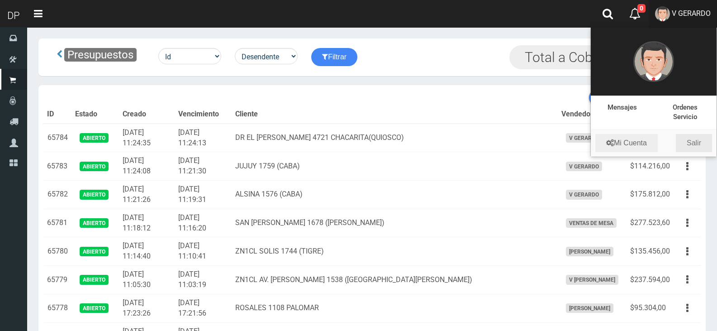
click at [688, 139] on link "Salir" at bounding box center [694, 143] width 36 height 18
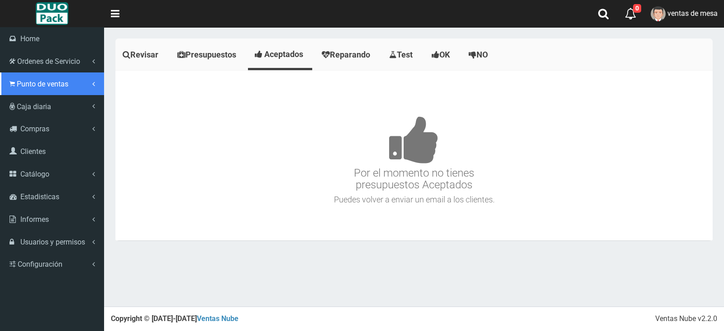
drag, startPoint x: 66, startPoint y: 91, endPoint x: 67, endPoint y: 96, distance: 5.5
click at [66, 91] on link "Punto de ventas" at bounding box center [52, 83] width 104 height 23
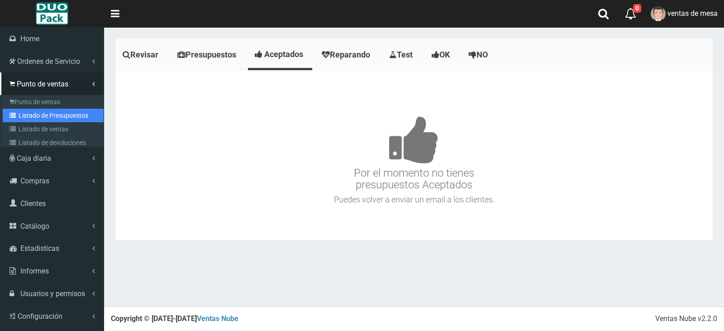
click at [71, 114] on link "Listado de Presupuestos" at bounding box center [53, 116] width 101 height 14
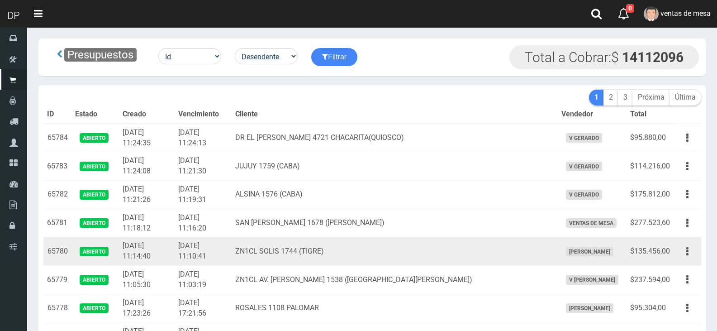
click at [692, 256] on button "button" at bounding box center [687, 251] width 20 height 16
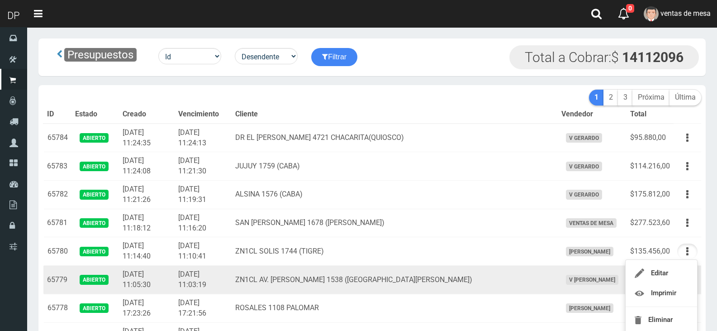
click at [610, 280] on span "V Maria Graciela vargas" at bounding box center [592, 279] width 52 height 9
click at [678, 278] on td "Editar Imprimir Eliminar" at bounding box center [688, 280] width 28 height 28
click at [684, 284] on button "button" at bounding box center [687, 279] width 20 height 16
drag, startPoint x: 678, startPoint y: 313, endPoint x: 678, endPoint y: 300, distance: 12.7
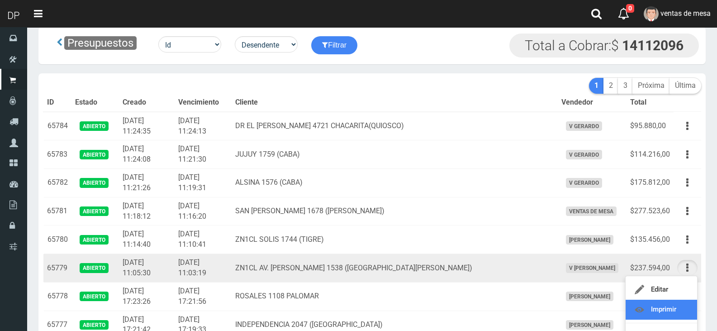
scroll to position [45, 0]
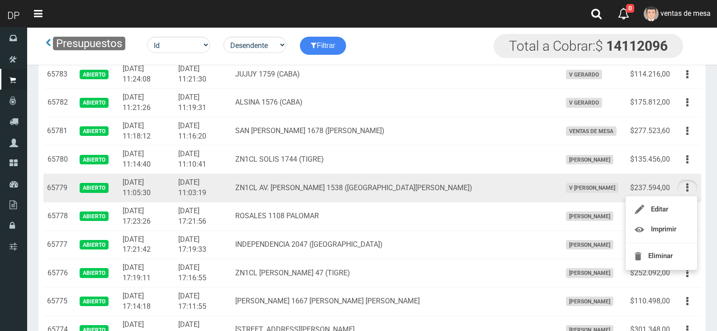
click at [441, 180] on td "ZN1CL AV. NICOLAS AVELLANEDA 1538 (SAN FERNANDO)" at bounding box center [395, 188] width 326 height 28
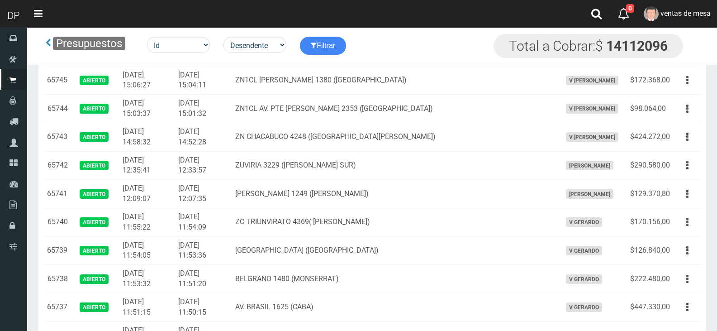
scroll to position [1485, 0]
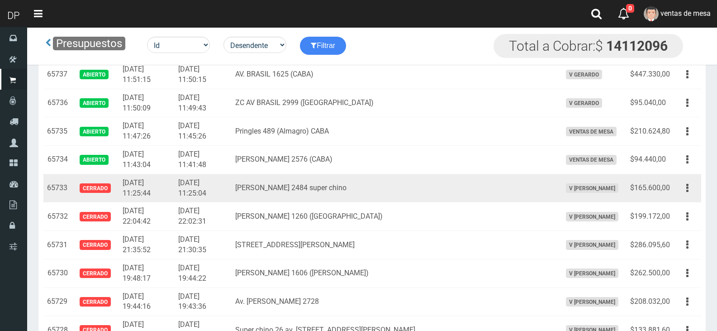
click at [486, 174] on td "García Lorca 2484 super chino" at bounding box center [395, 188] width 326 height 28
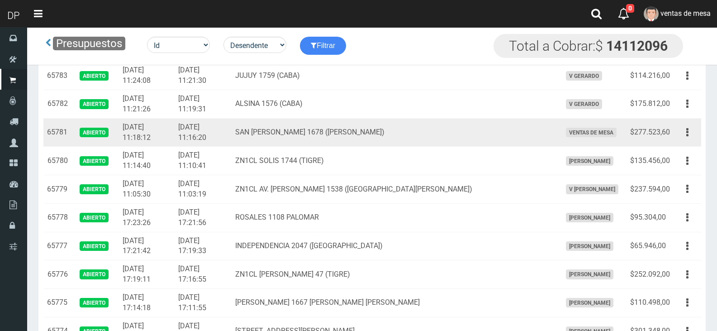
scroll to position [0, 0]
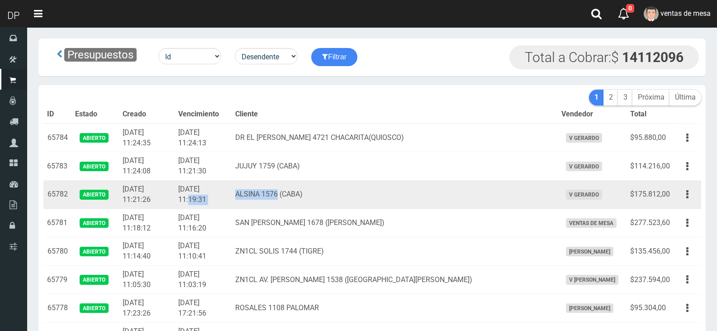
drag, startPoint x: 258, startPoint y: 190, endPoint x: 305, endPoint y: 188, distance: 47.1
click at [305, 188] on tr "65782 Abierto 2025-08-26 11:21:26 2025-08-26 11:19:31 ALSINA 1576 (CABA) V GERA…" at bounding box center [372, 194] width 658 height 28
click at [307, 190] on td "ALSINA 1576 (CABA)" at bounding box center [395, 194] width 326 height 28
drag, startPoint x: 263, startPoint y: 187, endPoint x: 304, endPoint y: 191, distance: 41.4
click at [304, 191] on td "ALSINA 1576 (CABA)" at bounding box center [395, 194] width 326 height 28
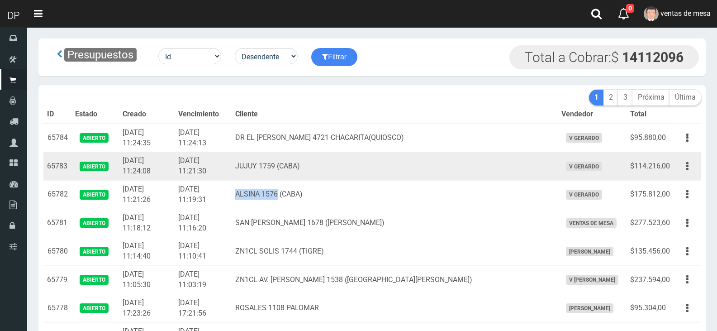
copy td "ALSINA 1576"
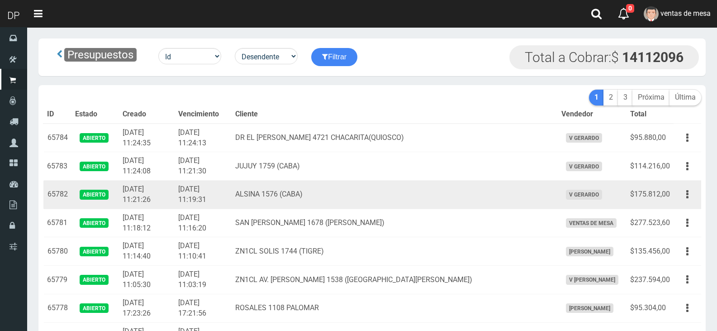
click at [673, 184] on td "$175.812,00" at bounding box center [650, 194] width 47 height 28
click at [694, 199] on button "button" at bounding box center [687, 194] width 20 height 16
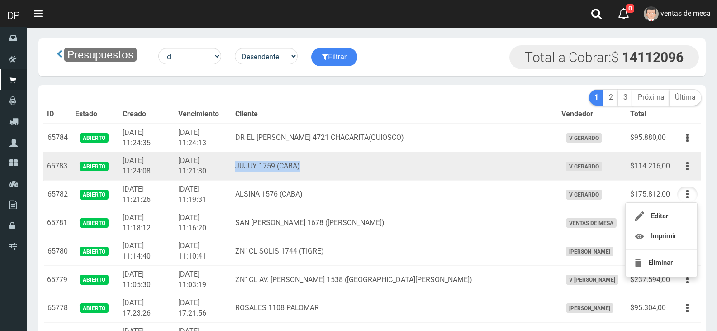
drag, startPoint x: 264, startPoint y: 165, endPoint x: 328, endPoint y: 166, distance: 64.2
click at [328, 166] on td "JUJUY 1759 (CABA)" at bounding box center [395, 166] width 326 height 28
copy td "JUJUY 1759 (CABA)"
click at [683, 173] on button "button" at bounding box center [687, 166] width 20 height 16
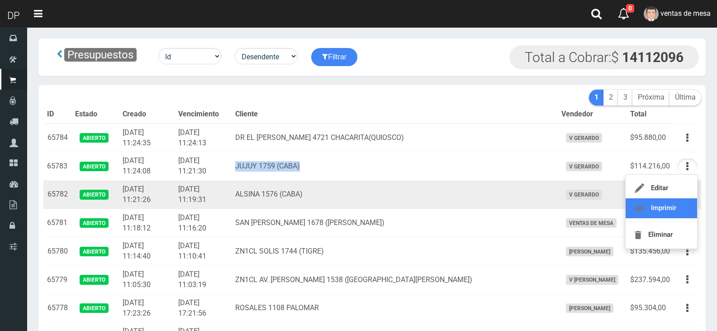
click at [682, 199] on link "Imprimir" at bounding box center [661, 208] width 71 height 20
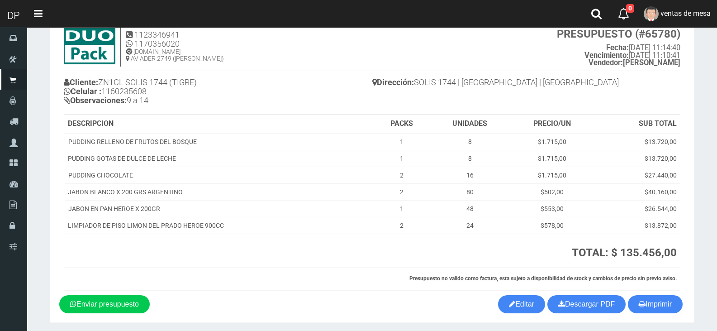
scroll to position [63, 0]
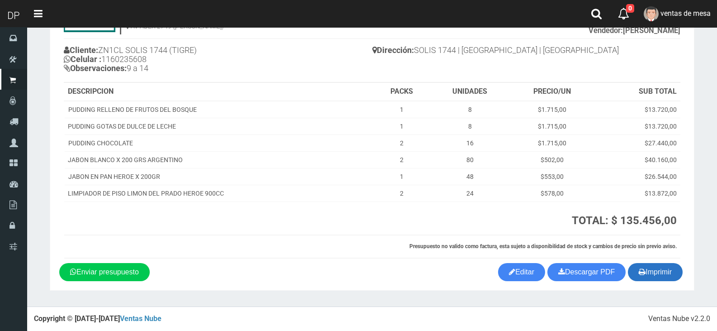
click at [646, 271] on button "Imprimir" at bounding box center [655, 272] width 55 height 18
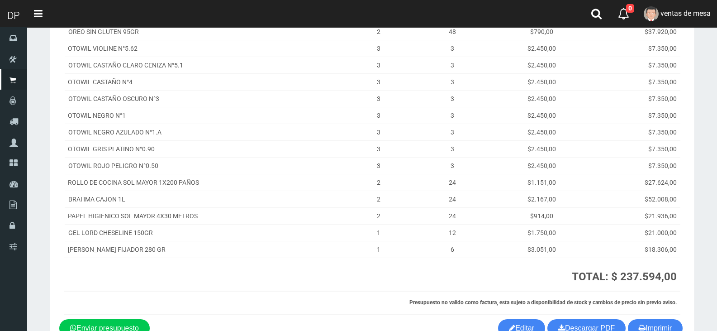
scroll to position [197, 0]
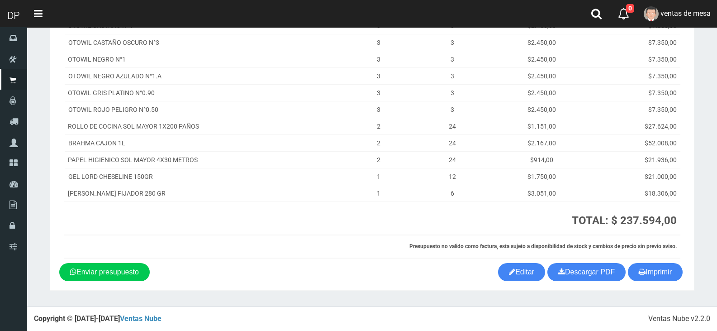
drag, startPoint x: 654, startPoint y: 261, endPoint x: 654, endPoint y: 269, distance: 7.7
click at [654, 261] on div "1123346941 1170356020 [DOMAIN_NAME] AV ADER 2749 ([PERSON_NAME]) PRESUPUESTO (#…" at bounding box center [372, 59] width 626 height 408
click at [655, 270] on button "Imprimir" at bounding box center [655, 272] width 55 height 18
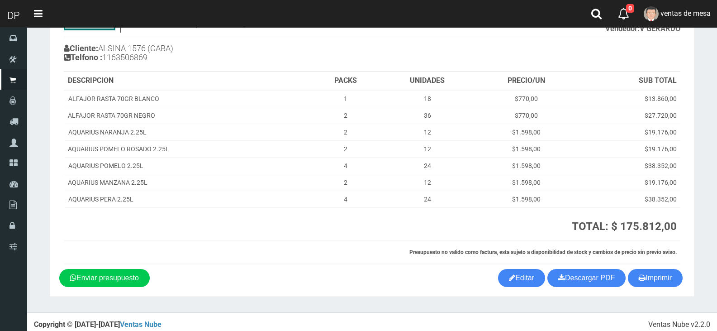
scroll to position [71, 0]
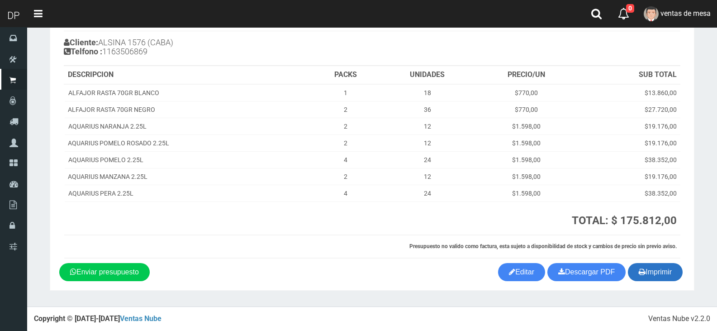
click at [657, 266] on button "Imprimir" at bounding box center [655, 272] width 55 height 18
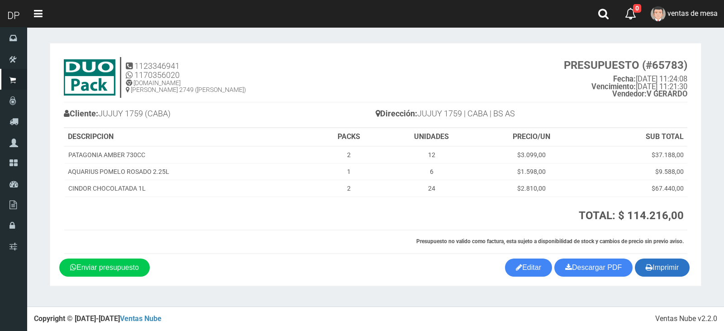
click at [662, 270] on button "Imprimir" at bounding box center [662, 267] width 55 height 18
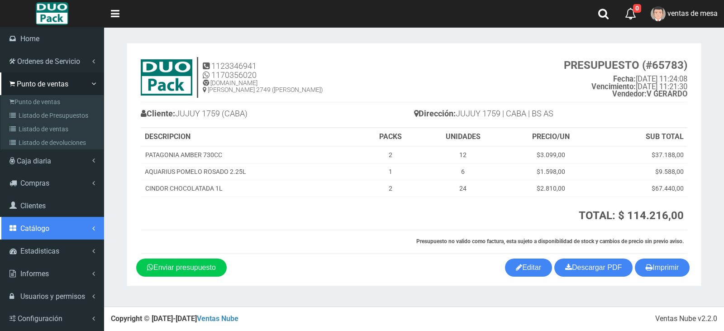
click at [48, 236] on link "Catálogo" at bounding box center [52, 228] width 104 height 23
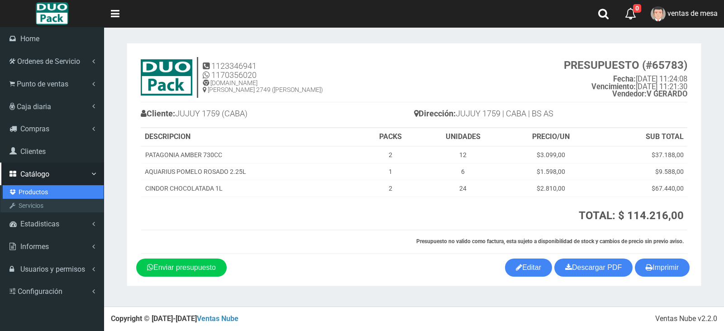
click at [50, 185] on link "Productos" at bounding box center [53, 192] width 101 height 14
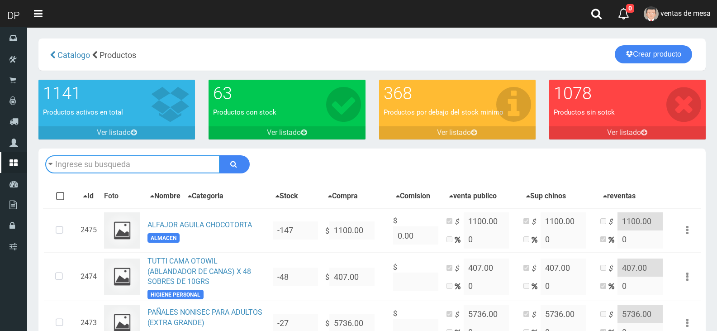
click at [164, 167] on input "text" at bounding box center [132, 164] width 175 height 18
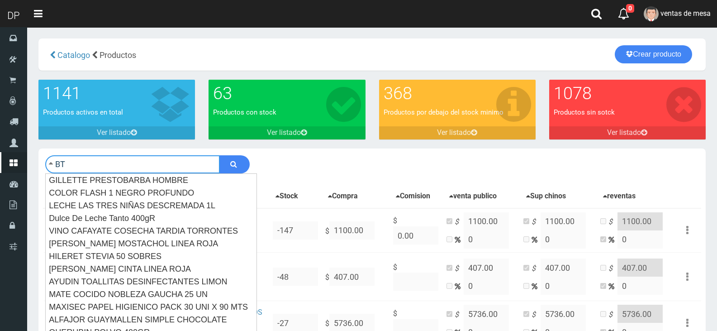
click at [164, 167] on input "BT" at bounding box center [132, 164] width 175 height 18
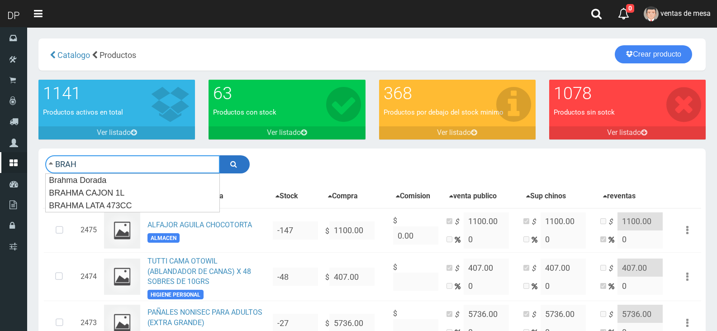
type input "BRAH"
click at [230, 164] on icon "submit" at bounding box center [233, 163] width 7 height 13
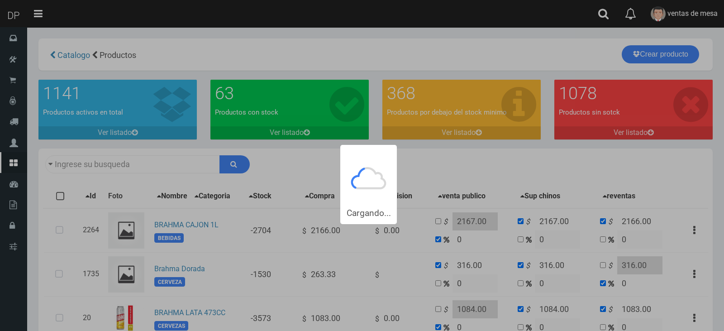
type input "BRAH"
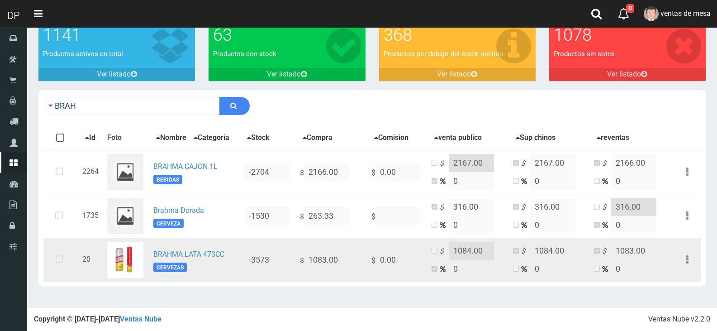
scroll to position [59, 0]
click at [54, 264] on icon at bounding box center [59, 259] width 24 height 30
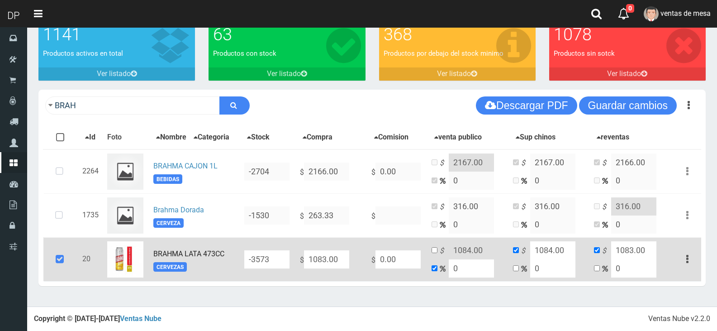
click at [273, 260] on input "-3573" at bounding box center [266, 259] width 45 height 18
type input "4080"
click at [606, 110] on button "Guardar cambios" at bounding box center [628, 105] width 98 height 18
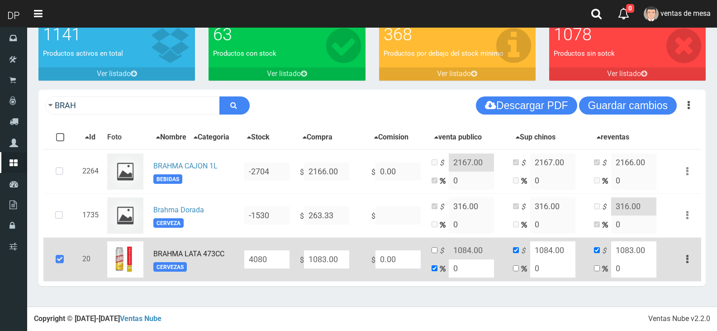
click at [66, 256] on icon at bounding box center [59, 259] width 24 height 30
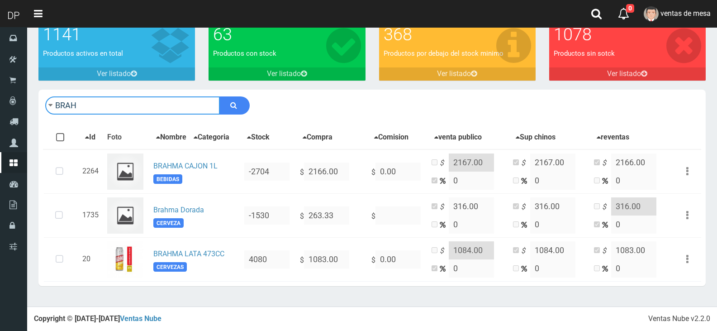
click at [105, 109] on input "BRAH" at bounding box center [132, 105] width 175 height 18
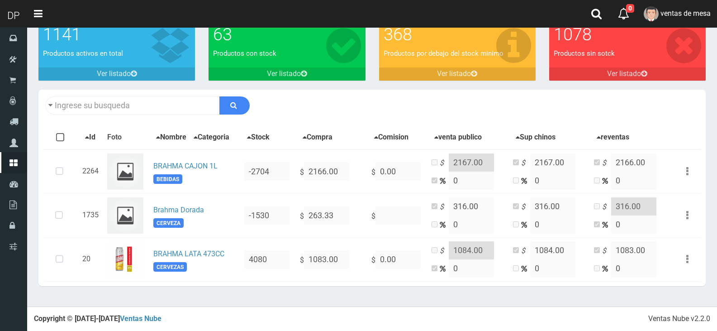
click at [332, 96] on div "Descargar PDF Guardar cambios 150" at bounding box center [371, 106] width 667 height 32
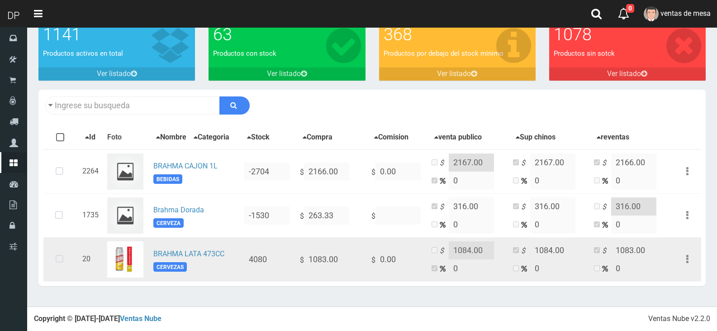
click at [54, 262] on icon at bounding box center [59, 259] width 24 height 30
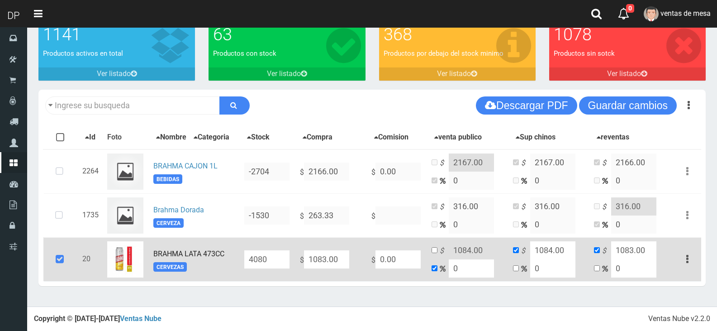
click at [347, 262] on input "1083.00" at bounding box center [326, 259] width 45 height 18
type input "1"
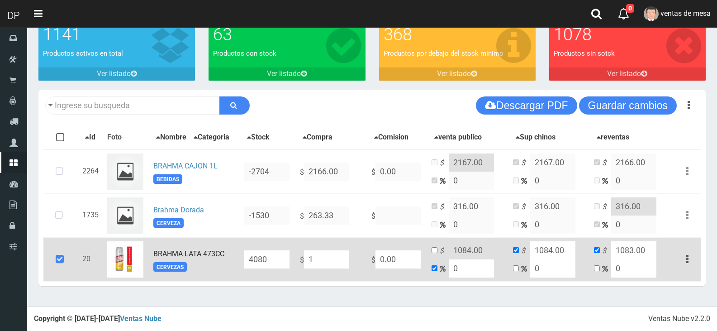
type input "1"
type input "NaN"
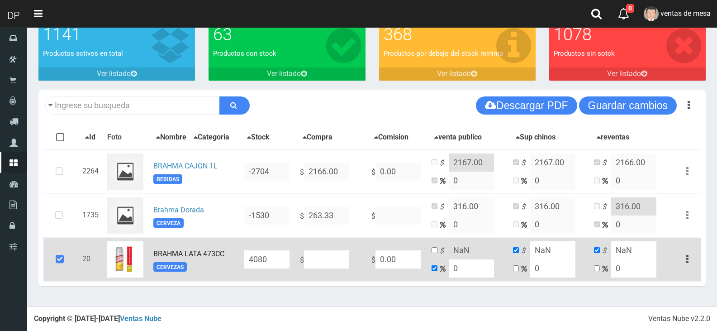
type input "9"
type input "99"
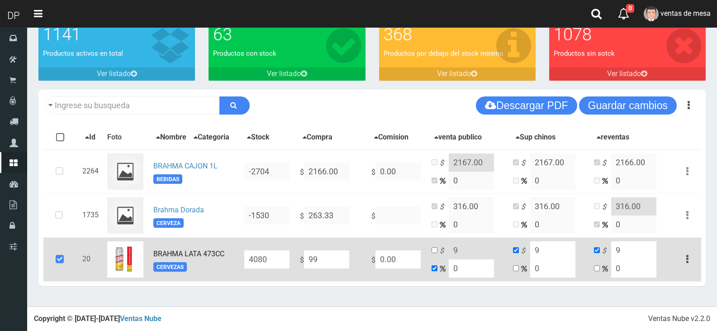
type input "99"
type input "990"
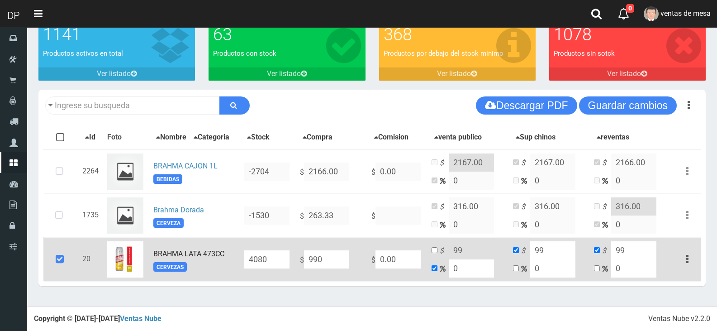
type input "990"
type input "99"
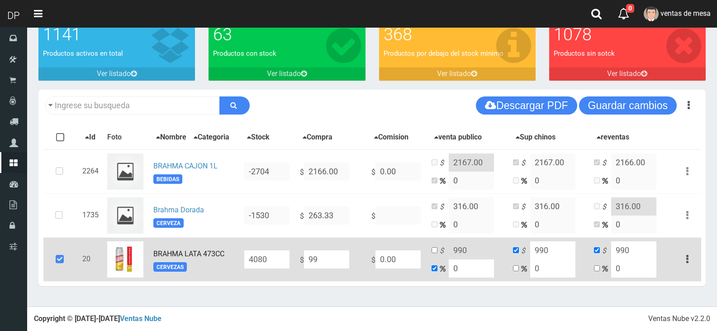
type input "99"
type input "9"
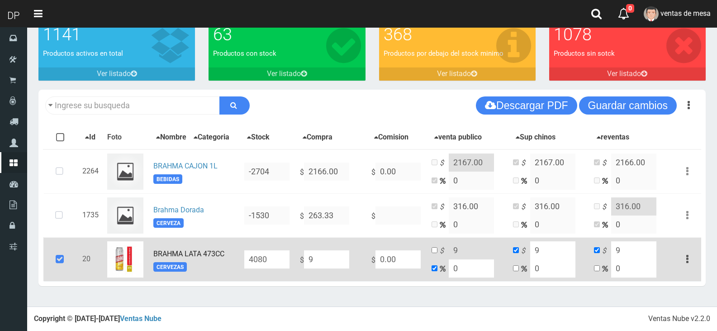
type input "90"
type input "900"
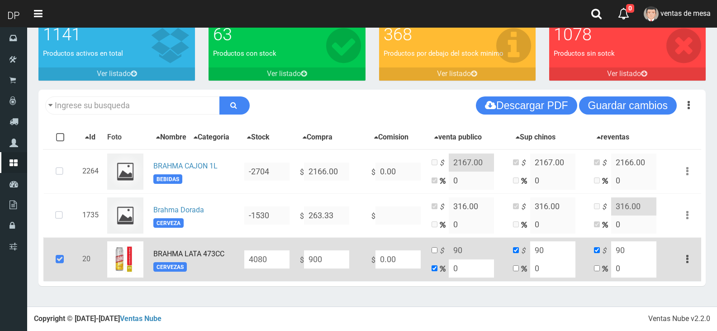
type input "900"
click at [440, 248] on td "$ 900 0" at bounding box center [468, 259] width 81 height 44
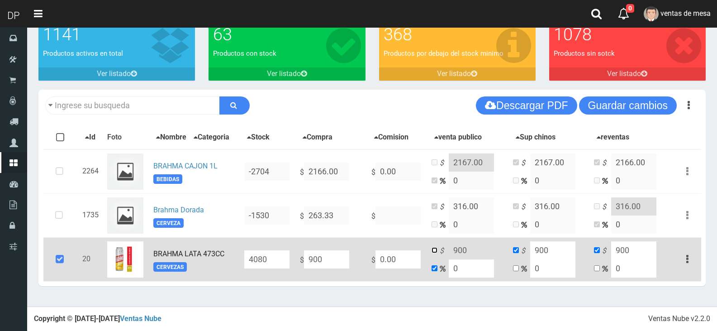
click at [437, 252] on input "checkbox" at bounding box center [435, 250] width 6 height 6
checkbox input "true"
checkbox input "false"
click at [461, 250] on input "900" at bounding box center [471, 250] width 45 height 18
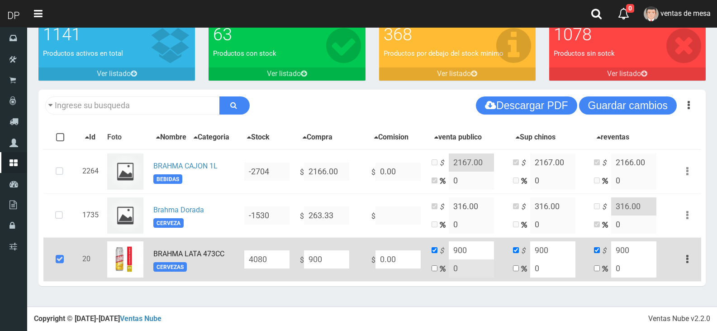
click at [461, 250] on input "900" at bounding box center [471, 250] width 45 height 18
type input "1105"
click at [531, 249] on input "900" at bounding box center [552, 250] width 45 height 18
click at [558, 253] on input "900" at bounding box center [552, 250] width 45 height 18
click at [557, 252] on input "900" at bounding box center [552, 250] width 45 height 18
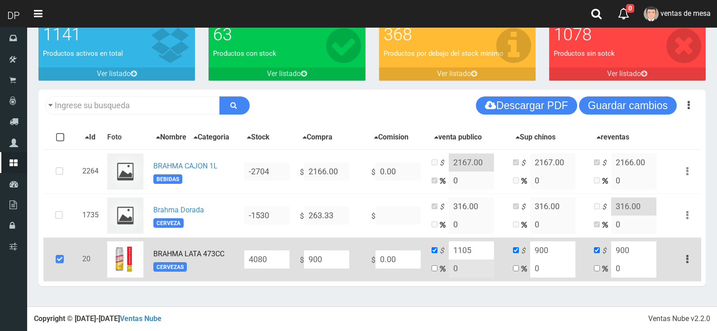
click at [557, 252] on input "900" at bounding box center [552, 250] width 45 height 18
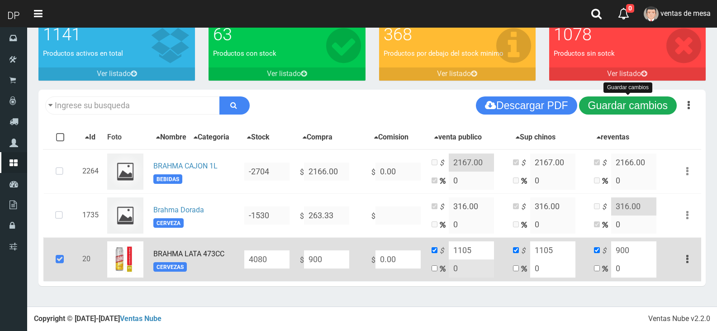
type input "1105"
click at [616, 99] on button "Guardar cambios" at bounding box center [628, 105] width 98 height 18
click at [62, 251] on icon at bounding box center [59, 259] width 24 height 30
